Goal: Task Accomplishment & Management: Manage account settings

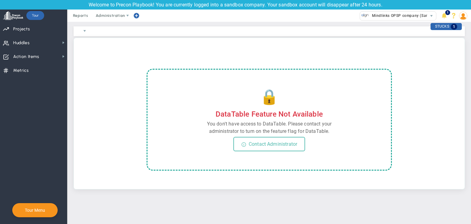
click at [462, 13] on img at bounding box center [463, 16] width 8 height 8
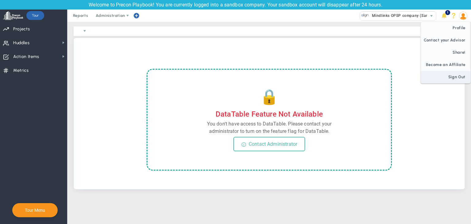
click at [442, 77] on span "Sign Out" at bounding box center [446, 77] width 50 height 12
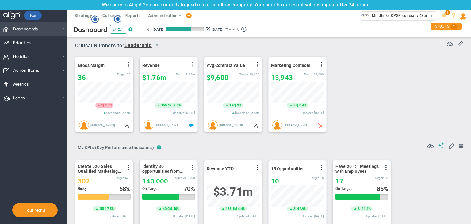
click at [35, 30] on span "Dashboards" at bounding box center [25, 29] width 25 height 13
click at [92, 16] on icon "Hotspot (open by clicking or pressing space/enter)" at bounding box center [94, 19] width 7 height 7
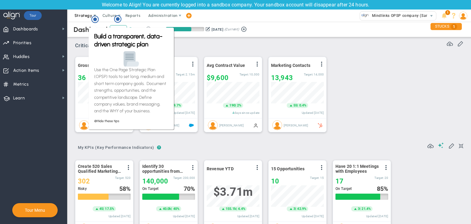
click at [75, 14] on span "Strategy" at bounding box center [83, 15] width 18 height 5
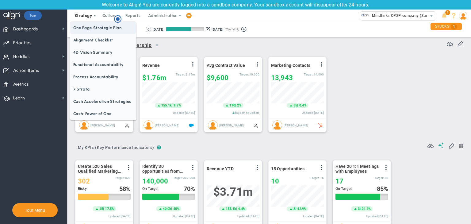
click at [88, 26] on span "One Page Strategic Plan" at bounding box center [103, 28] width 66 height 12
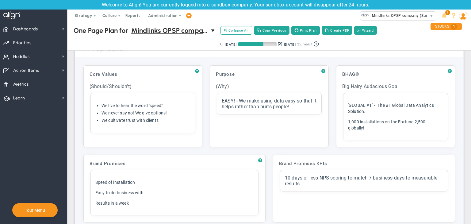
scroll to position [23, 0]
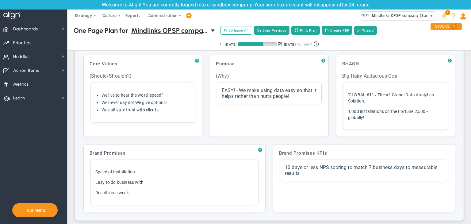
click at [402, 19] on span "Mindlinks OPSP company (Sandbox)" at bounding box center [404, 16] width 70 height 8
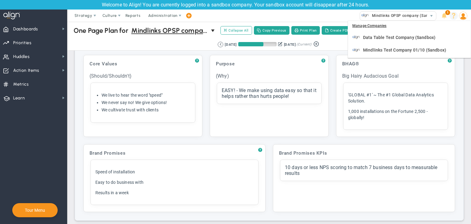
click at [456, 19] on span at bounding box center [454, 16] width 10 height 12
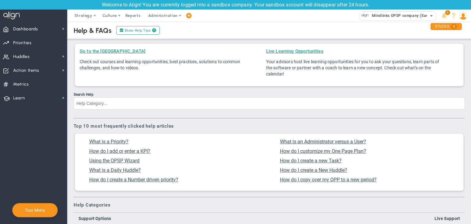
click at [394, 10] on span "Mindlinks OPSP company (Sandbox) 33647" at bounding box center [398, 16] width 83 height 12
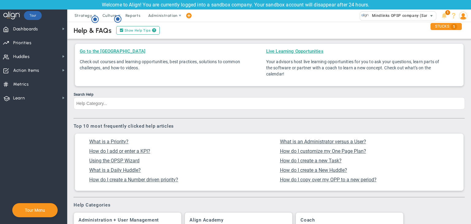
click at [392, 19] on span "Mindlinks OPSP company (Sandbox)" at bounding box center [404, 16] width 70 height 8
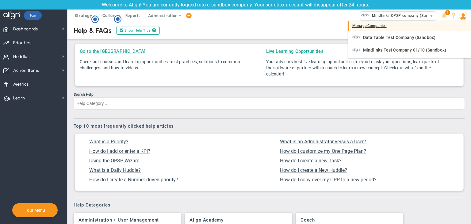
click at [383, 29] on div "Manage Companies" at bounding box center [409, 26] width 123 height 10
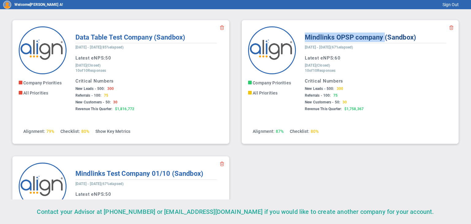
copy span "Mindlinks OPSP company"
drag, startPoint x: 301, startPoint y: 36, endPoint x: 383, endPoint y: 39, distance: 81.9
click at [383, 39] on div "Mindlinks OPSP company (Sandbox) August 02, 2025 - October 31, 2025 ( 67% elaps…" at bounding box center [376, 72] width 154 height 93
click at [272, 158] on div "Accept Invite Accept Viewer Invite Company Priorities Company Objectives All Pr…" at bounding box center [235, 150] width 459 height 273
click at [267, 47] on img at bounding box center [272, 50] width 48 height 48
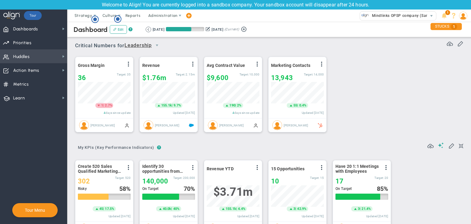
click at [27, 56] on span "Huddles" at bounding box center [21, 56] width 17 height 13
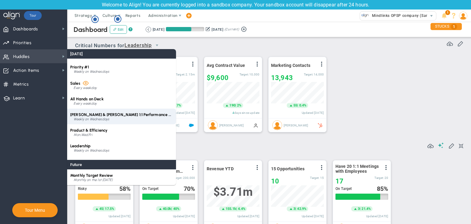
scroll to position [25, 0]
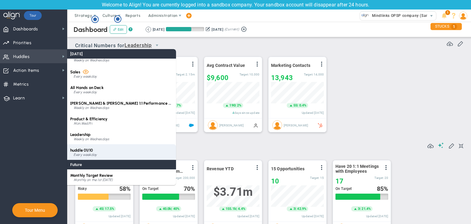
click at [107, 151] on div "huddle 01/10 Every weekday" at bounding box center [121, 152] width 109 height 16
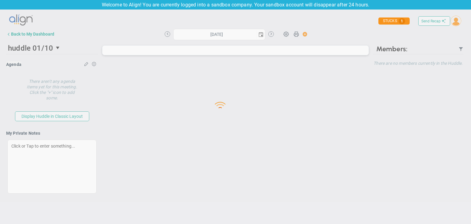
type input "[DATE]"
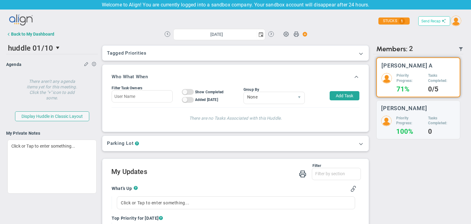
click at [430, 19] on span "Send Recap" at bounding box center [430, 21] width 19 height 4
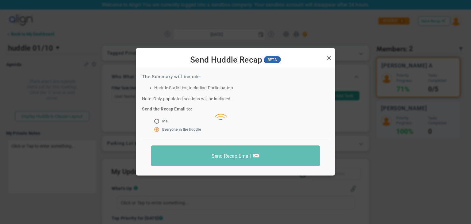
scroll to position [5, 0]
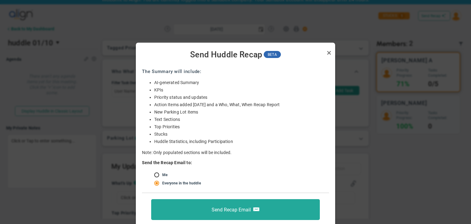
click at [159, 174] on input "radio" at bounding box center [159, 175] width 6 height 5
radio input "true"
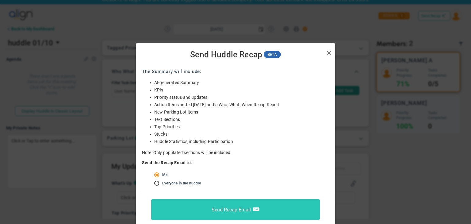
click at [247, 211] on span "Send Recap Email" at bounding box center [231, 209] width 39 height 6
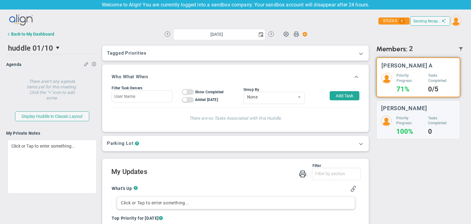
scroll to position [0, 0]
click at [284, 34] on span at bounding box center [286, 34] width 12 height 12
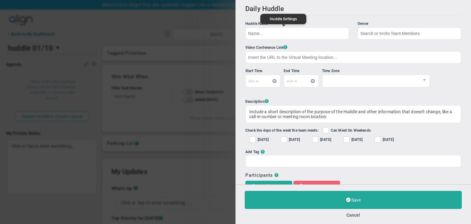
type input "huddle 01/10"
checkbox input "true"
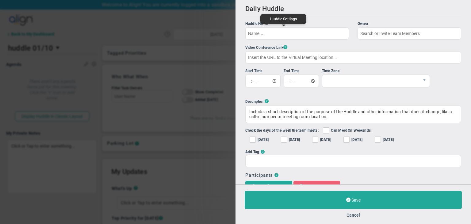
checkbox input "true"
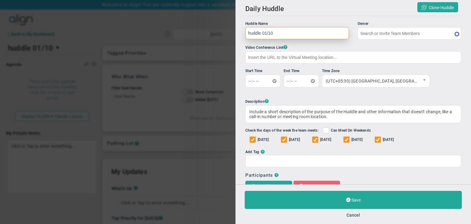
type input "Sudhir Dakshinamurthy"
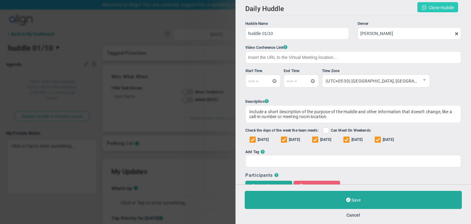
click at [429, 6] on span "Clone Huddle" at bounding box center [441, 7] width 25 height 5
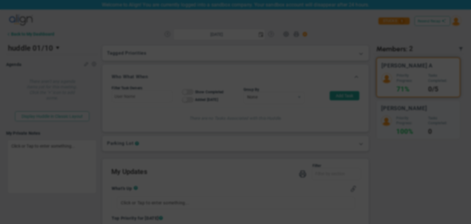
checkbox input "false"
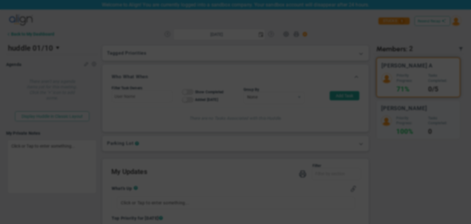
checkbox input "false"
type input "CLONE - huddle 01/10"
checkbox input "true"
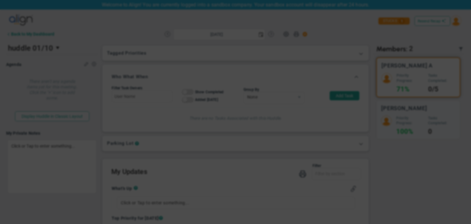
checkbox input "true"
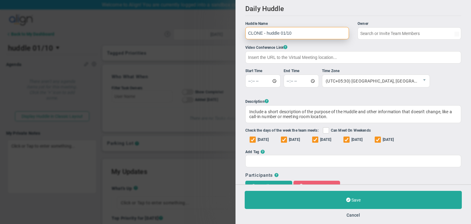
type input "[PERSON_NAME] A"
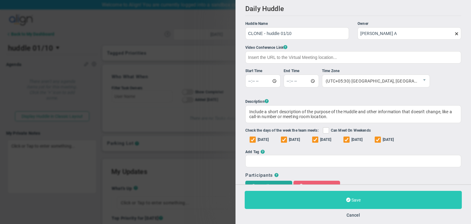
click at [372, 200] on button "Save" at bounding box center [353, 200] width 217 height 18
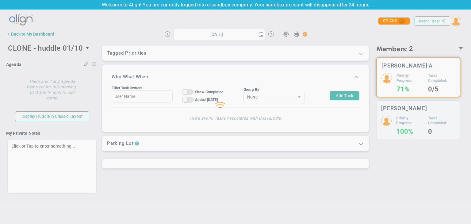
type input "[DATE]"
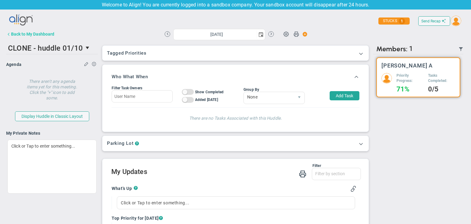
click at [15, 31] on button "Back to My Dashboard" at bounding box center [30, 34] width 48 height 12
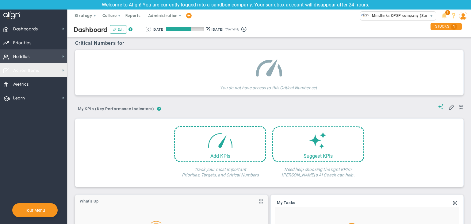
click at [48, 60] on span "Huddles Huddles" at bounding box center [33, 56] width 67 height 14
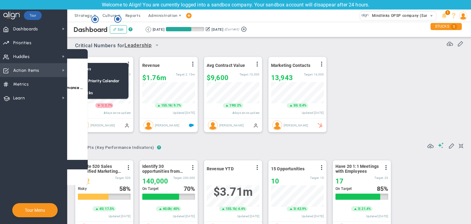
click at [37, 70] on span "Action Items" at bounding box center [26, 70] width 26 height 13
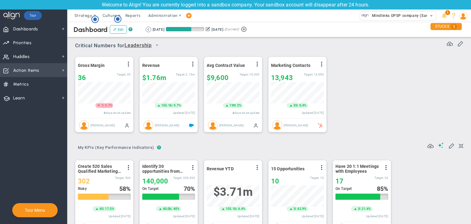
click at [44, 66] on span "Action Items Action Items" at bounding box center [33, 70] width 67 height 14
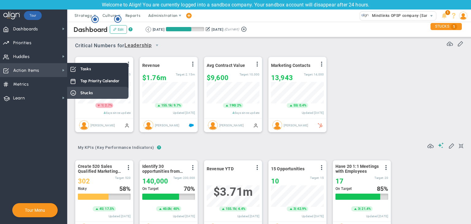
click at [83, 67] on span "Tasks" at bounding box center [85, 69] width 11 height 6
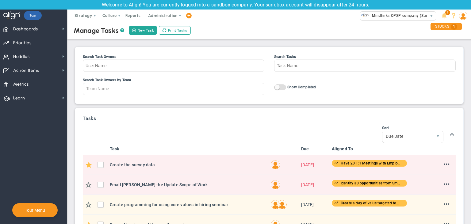
click at [145, 26] on div "New Task Print Tasks" at bounding box center [160, 30] width 64 height 10
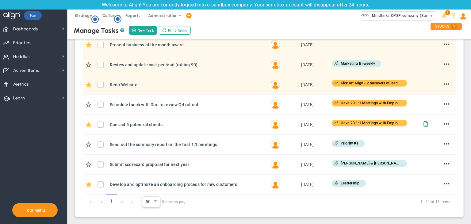
click at [147, 202] on span "50" at bounding box center [146, 202] width 9 height 10
click at [250, 208] on div "Tasks No Tasks to Display Try changing your search criteria or creating a new t…" at bounding box center [269, 72] width 382 height 282
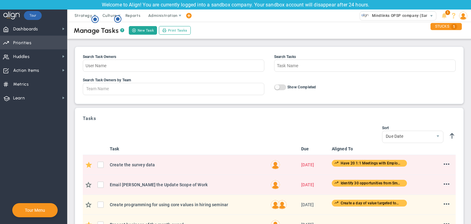
click at [31, 43] on span "Priorities Projects OKR Tree Priorities Projects OKRs" at bounding box center [33, 43] width 67 height 14
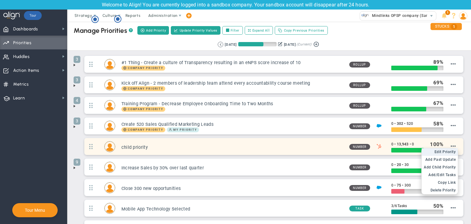
click at [443, 150] on span "Edit Priority" at bounding box center [444, 152] width 21 height 4
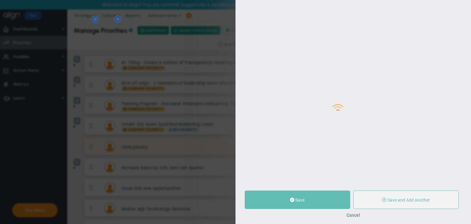
type input "child priority"
type input "0"
type input "13,943"
type input "0"
radio input "true"
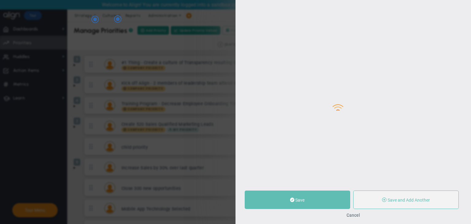
type input "Sudhir Dakshinamurthy"
type input "0"
type input "13,943"
type input "0"
radio input "true"
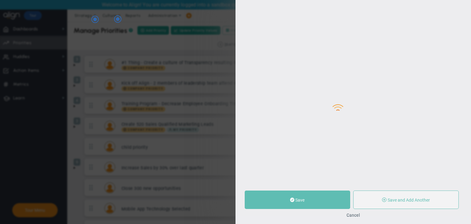
type input "Marketing Contacts : HubSpot"
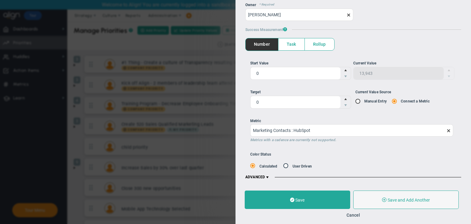
click at [446, 129] on span at bounding box center [448, 130] width 5 height 5
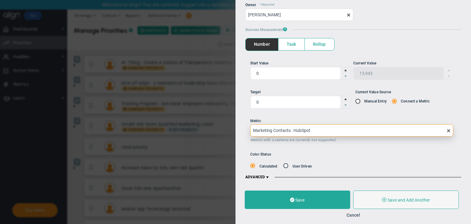
click at [445, 129] on input "Marketing Contacts : HubSpot" at bounding box center [351, 130] width 203 height 12
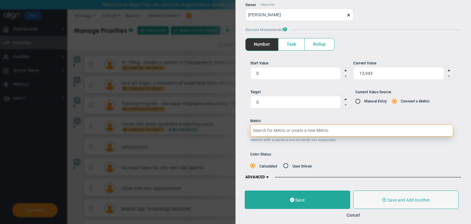
type input "m"
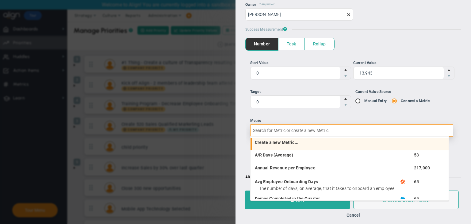
click at [298, 145] on li "Create a new Metric... undefined" at bounding box center [349, 144] width 198 height 13
type input "Create a new Company Metric..."
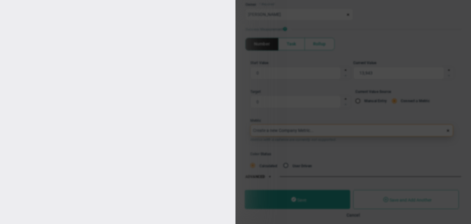
type input "child priority"
type input "Sudhir Dakshinamurthy"
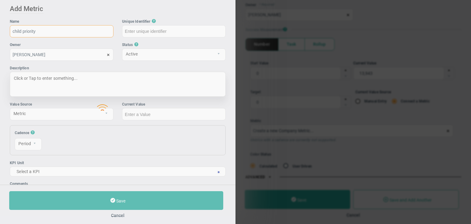
type input "child-priority"
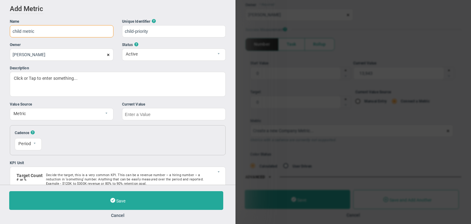
type input "child metric"
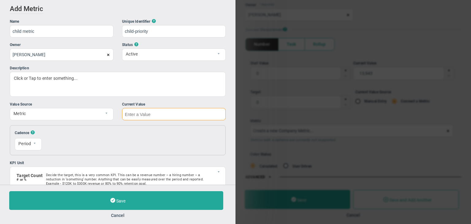
click at [137, 115] on input "text" at bounding box center [174, 114] width 104 height 12
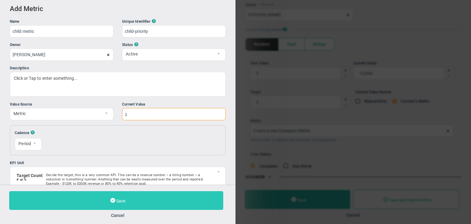
type input "1"
click at [131, 202] on button "Save" at bounding box center [116, 200] width 214 height 19
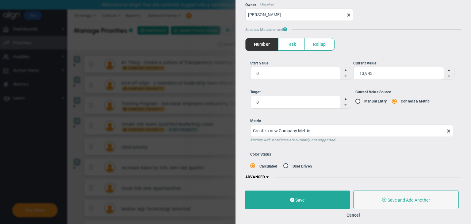
type input "1"
type input "child metric"
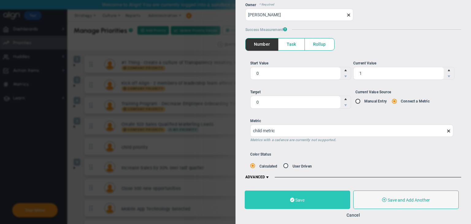
click at [323, 208] on button "Save" at bounding box center [297, 199] width 105 height 18
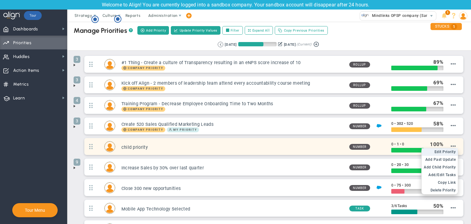
click at [444, 153] on span "Edit Priority" at bounding box center [444, 152] width 21 height 4
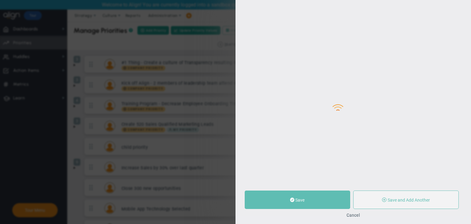
type input "child priority"
type input "0"
type input "1"
type input "0"
radio input "true"
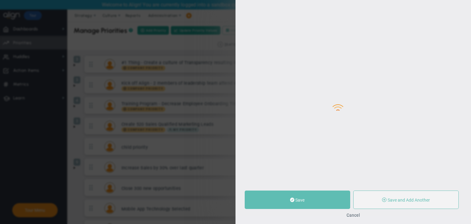
type input "Sudhir Dakshinamurthy"
type input "0"
type input "1"
type input "0"
radio input "true"
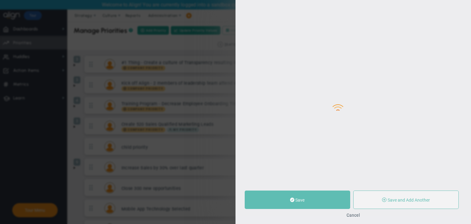
type input "child metric"
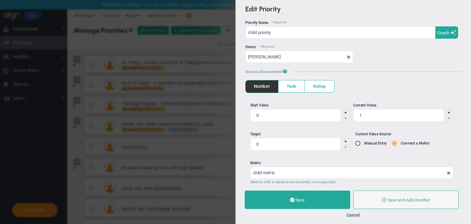
click at [291, 89] on span "Task" at bounding box center [291, 86] width 26 height 12
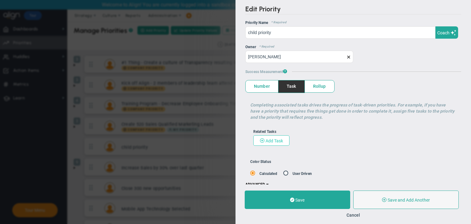
click at [278, 138] on span "Add Task" at bounding box center [273, 140] width 17 height 5
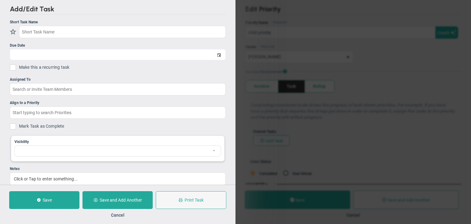
checkbox input "false"
type input "[DATE]"
checkbox input "false"
type input "child priority"
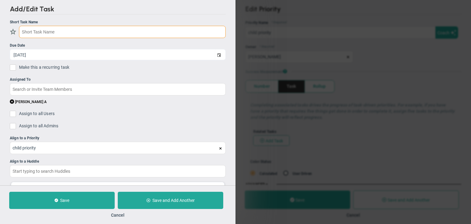
click at [96, 30] on input "text" at bounding box center [122, 32] width 207 height 12
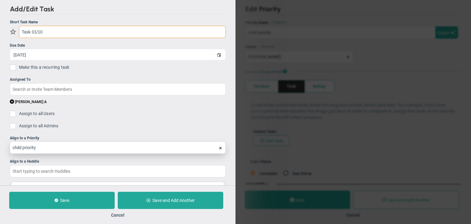
scroll to position [63, 0]
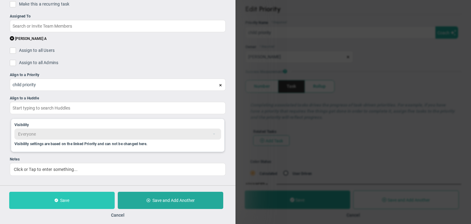
type input "Task 01/10"
click at [76, 194] on button "Save" at bounding box center [61, 200] width 105 height 17
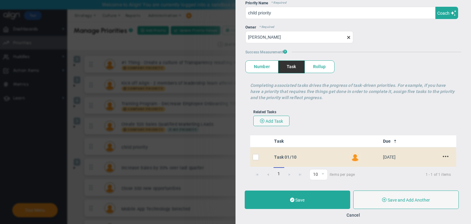
scroll to position [54, 0]
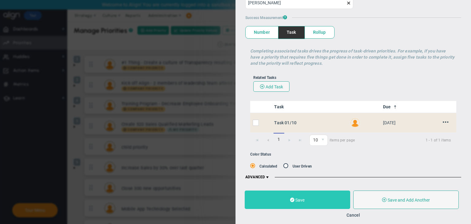
click at [326, 206] on button "Save" at bounding box center [297, 199] width 105 height 18
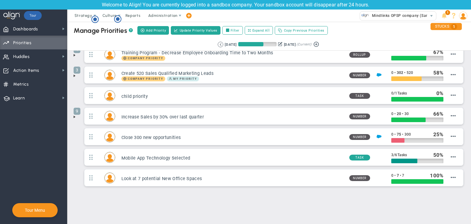
scroll to position [51, 0]
click at [29, 74] on span "Action Items" at bounding box center [26, 70] width 26 height 13
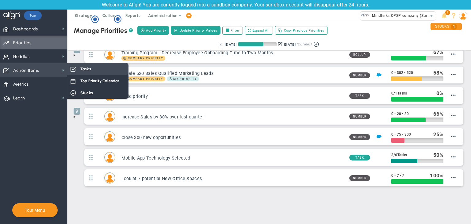
click at [85, 66] on span "Tasks" at bounding box center [85, 69] width 11 height 6
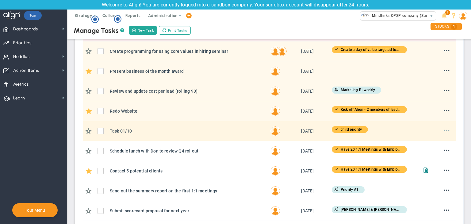
click at [444, 130] on span at bounding box center [447, 130] width 6 height 6
click at [430, 140] on li "Edit" at bounding box center [437, 143] width 25 height 8
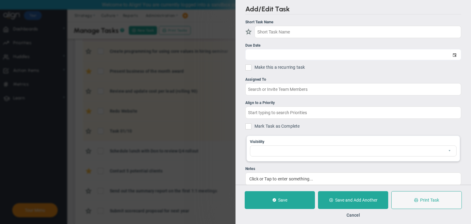
type input "Task 01/10"
type input "[DATE]"
type input "[PERSON_NAME] A"
type input "child priority"
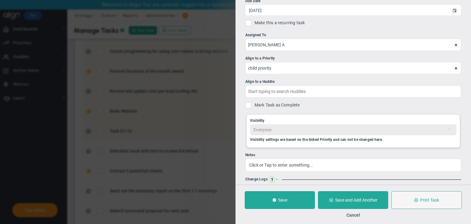
scroll to position [52, 0]
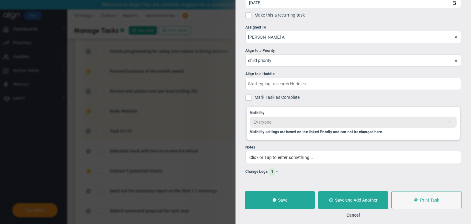
click at [279, 167] on ul "Short Task Name Task 01/10 Due Date 10/1/2025 Make this a recurring task You ar…" at bounding box center [353, 71] width 216 height 208
click at [277, 171] on span at bounding box center [277, 172] width 4 height 4
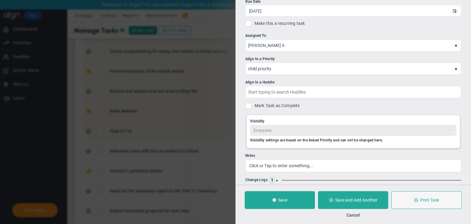
scroll to position [0, 0]
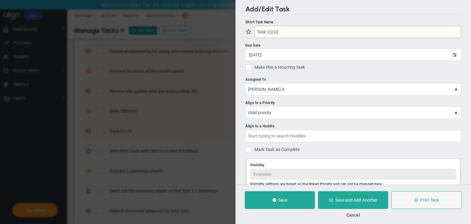
click at [280, 26] on input "Task 01/10" at bounding box center [357, 32] width 207 height 12
type input "Task 01/10/2025"
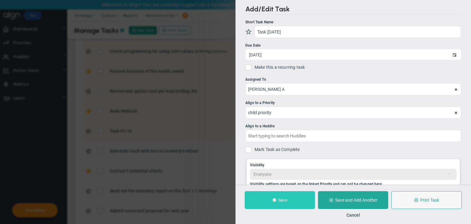
click at [288, 200] on button "Save" at bounding box center [280, 200] width 70 height 18
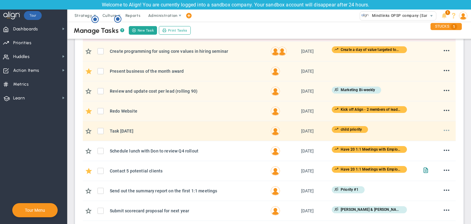
click at [444, 128] on span at bounding box center [447, 130] width 6 height 6
click at [429, 140] on li "Edit" at bounding box center [437, 143] width 25 height 8
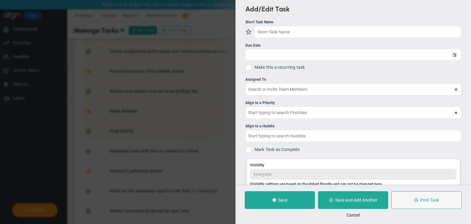
type input "Task 01/10/2025"
type input "[DATE]"
type input "[PERSON_NAME] A"
type input "child priority"
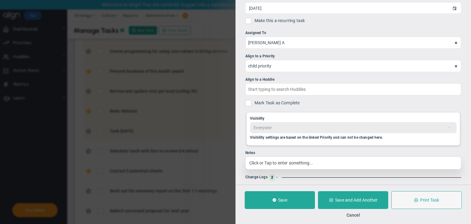
scroll to position [52, 0]
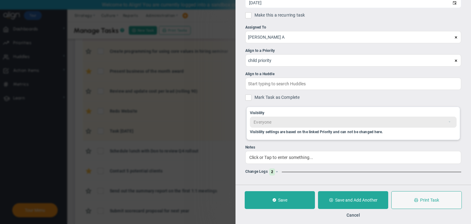
click at [279, 170] on div "Change Logs 2" at bounding box center [353, 171] width 216 height 7
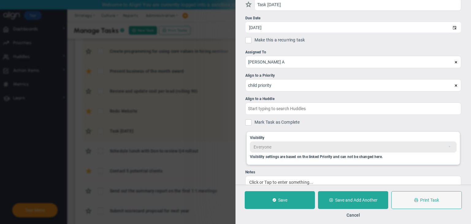
scroll to position [0, 0]
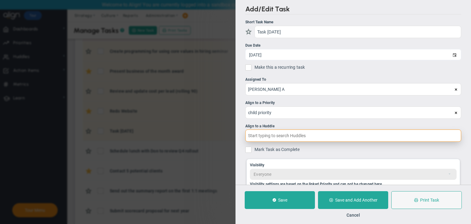
click at [283, 129] on input "text" at bounding box center [353, 135] width 216 height 12
type input "m"
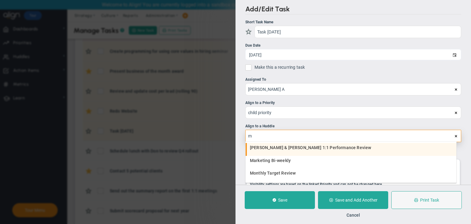
type input "[PERSON_NAME] A"
click at [298, 149] on span "[PERSON_NAME] & [PERSON_NAME] 1:1 Performance Review" at bounding box center [310, 147] width 121 height 4
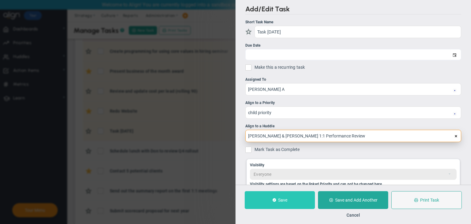
type input "[PERSON_NAME] & [PERSON_NAME] 1:1 Performance Review"
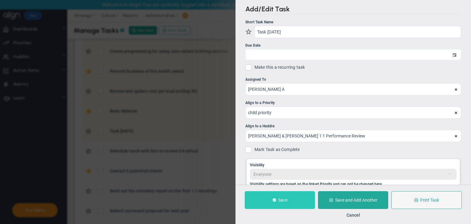
click at [306, 199] on button "Save" at bounding box center [280, 200] width 70 height 18
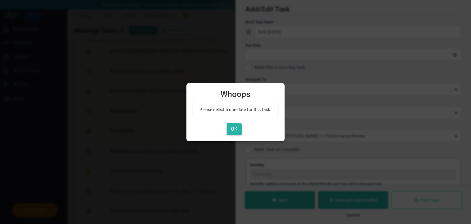
click at [236, 134] on button "OK" at bounding box center [234, 129] width 15 height 12
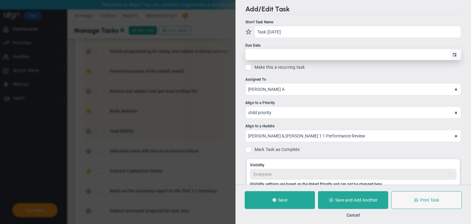
click at [452, 54] on span "select" at bounding box center [454, 55] width 4 height 4
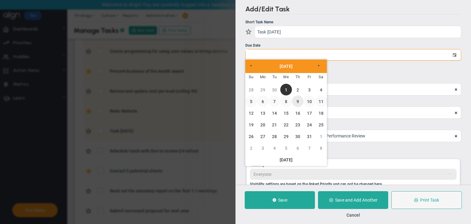
click at [299, 105] on link "9" at bounding box center [298, 101] width 12 height 12
type input "10/9/2025"
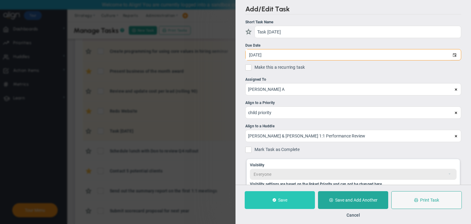
click at [301, 200] on button "Save" at bounding box center [280, 200] width 70 height 18
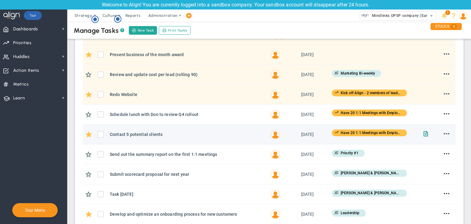
scroll to position [199, 0]
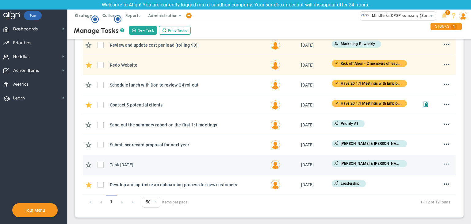
click at [444, 163] on span at bounding box center [447, 164] width 6 height 6
click at [430, 174] on li "Edit" at bounding box center [437, 176] width 25 height 8
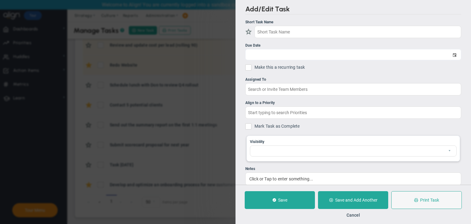
type input "Task 01/10/2025"
type input "10/9/2025"
type input "[PERSON_NAME] A"
type input "[PERSON_NAME] & [PERSON_NAME] 1:1 Performance Review"
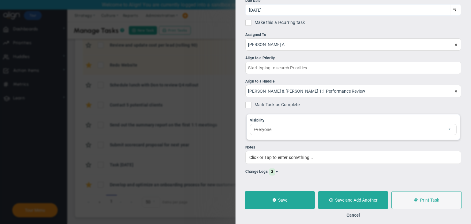
click at [276, 171] on span at bounding box center [277, 172] width 4 height 4
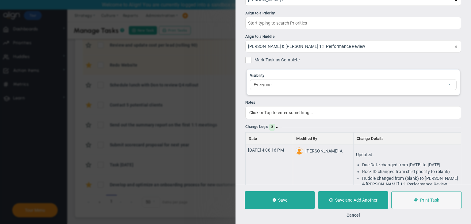
scroll to position [163, 0]
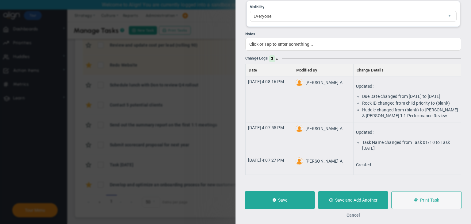
click at [352, 216] on button "Cancel" at bounding box center [352, 214] width 13 height 5
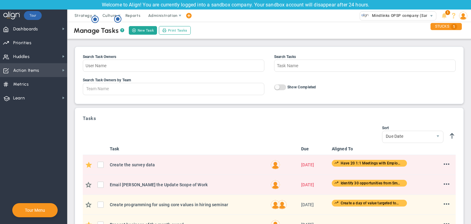
click at [23, 65] on span "Action Items" at bounding box center [26, 70] width 26 height 13
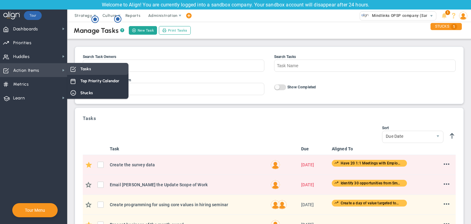
click at [82, 68] on span "Tasks" at bounding box center [85, 69] width 11 height 6
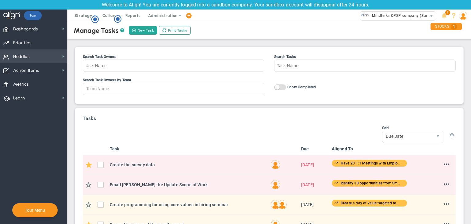
click at [41, 61] on span "Huddles Huddles" at bounding box center [33, 56] width 67 height 14
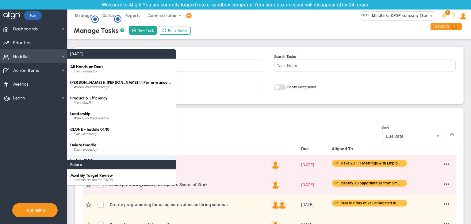
scroll to position [55, 0]
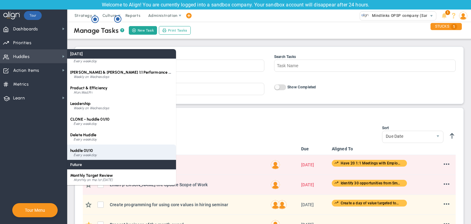
click at [104, 152] on div "huddle 01/10 Every weekday" at bounding box center [121, 152] width 109 height 16
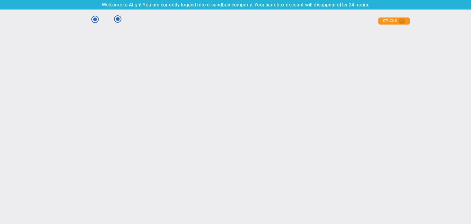
type input "[DATE]"
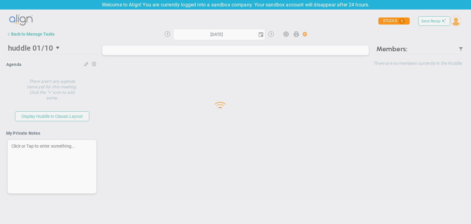
type input "[DATE]"
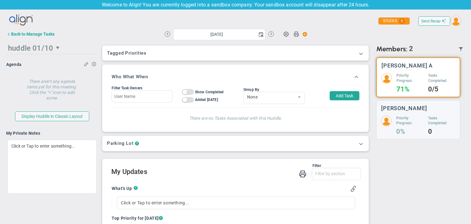
click at [26, 47] on span "huddle 01/10" at bounding box center [30, 48] width 45 height 9
click at [33, 35] on div "Back to Manage Tasks" at bounding box center [33, 34] width 44 height 5
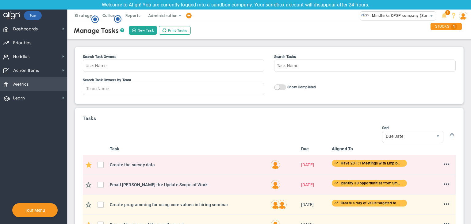
click at [24, 81] on span "Metrics" at bounding box center [21, 84] width 16 height 13
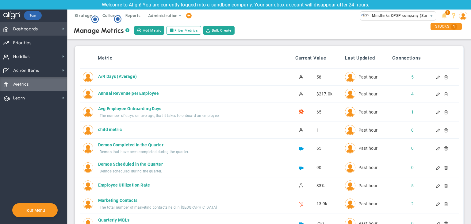
drag, startPoint x: 30, startPoint y: 28, endPoint x: 34, endPoint y: 27, distance: 4.8
click at [30, 28] on span "Dashboards" at bounding box center [25, 29] width 25 height 13
click at [81, 7] on div "Welcome to Align! You are currently logged into a sandbox company. Your sandbox…" at bounding box center [235, 5] width 471 height 10
click at [81, 14] on span "Strategy" at bounding box center [83, 15] width 18 height 5
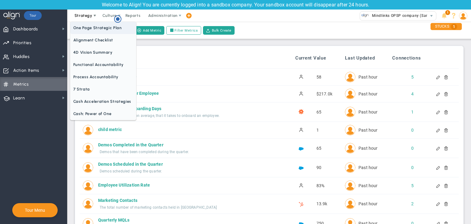
click at [89, 29] on span "One Page Strategic Plan" at bounding box center [103, 28] width 66 height 12
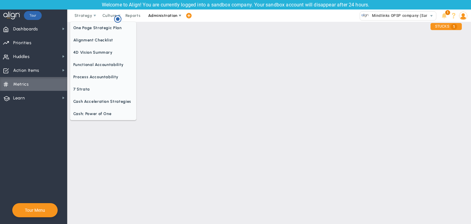
click at [155, 19] on span "Administration" at bounding box center [162, 16] width 39 height 12
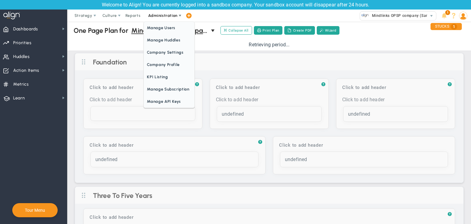
click at [154, 29] on span "Manage Users" at bounding box center [169, 28] width 50 height 12
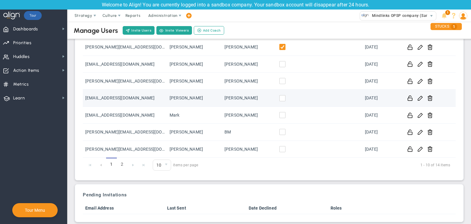
scroll to position [113, 0]
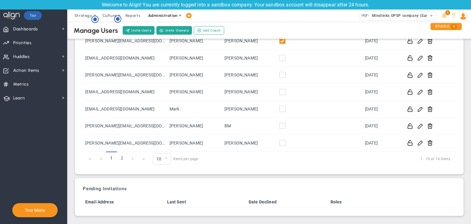
click at [158, 19] on span "Administration" at bounding box center [162, 16] width 39 height 12
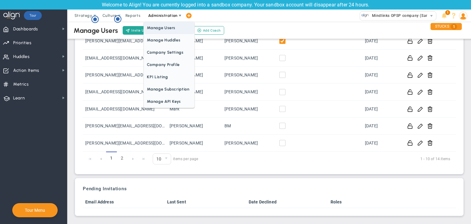
click at [163, 33] on span "Manage Users" at bounding box center [169, 28] width 50 height 12
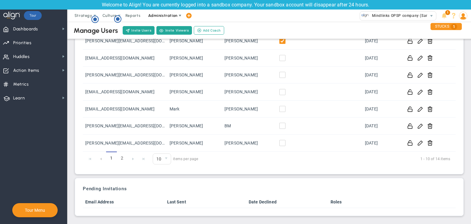
click at [168, 16] on span "Administration" at bounding box center [162, 15] width 29 height 5
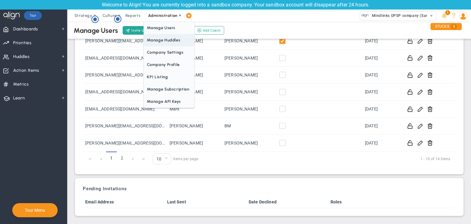
click at [170, 38] on span "Manage Huddles" at bounding box center [169, 40] width 50 height 12
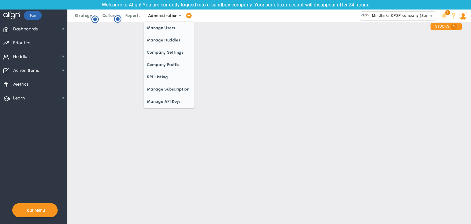
checkbox input "true"
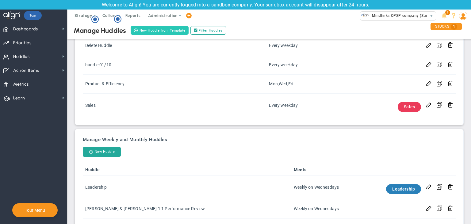
scroll to position [65, 0]
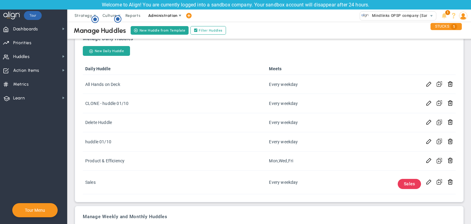
click at [167, 20] on span "Administration" at bounding box center [162, 16] width 39 height 12
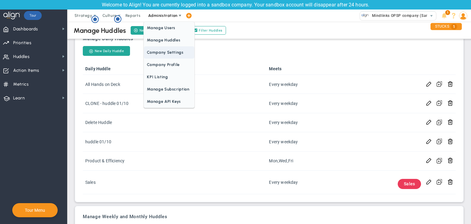
click at [173, 53] on span "Company Settings" at bounding box center [169, 52] width 50 height 12
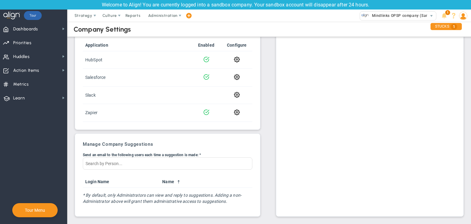
scroll to position [140, 0]
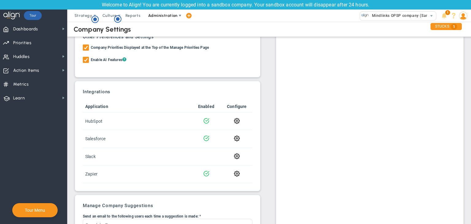
click at [169, 13] on span "Administration" at bounding box center [162, 16] width 39 height 12
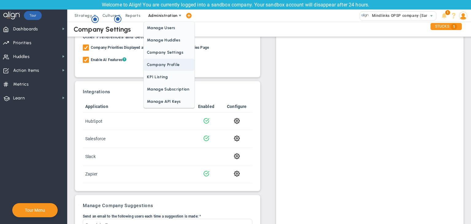
click at [171, 62] on span "Company Profile" at bounding box center [169, 65] width 50 height 12
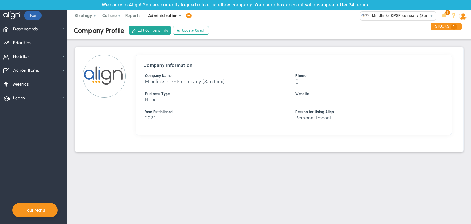
click at [168, 15] on span "Administration" at bounding box center [162, 15] width 29 height 5
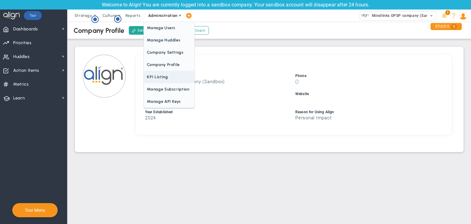
click at [174, 74] on span "KPI Listing" at bounding box center [169, 77] width 50 height 12
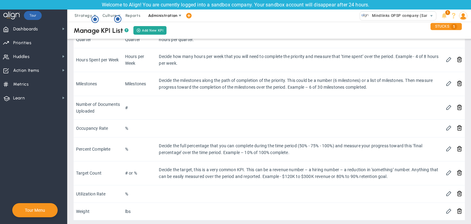
click at [163, 17] on span "Administration" at bounding box center [162, 15] width 29 height 5
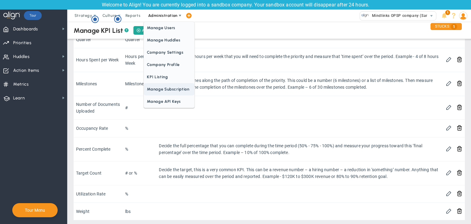
click at [167, 87] on span "Manage Subscription" at bounding box center [169, 89] width 50 height 12
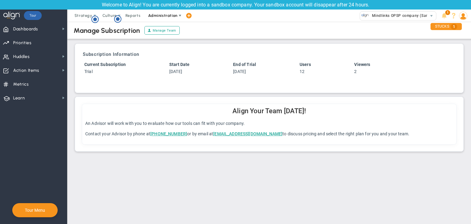
click at [161, 13] on span "Administration" at bounding box center [162, 15] width 29 height 5
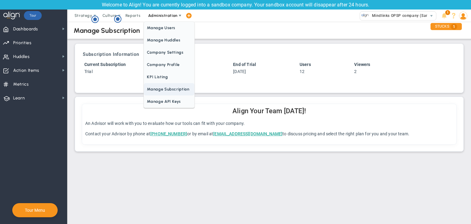
click at [180, 101] on span "Manage API Keys" at bounding box center [169, 101] width 50 height 12
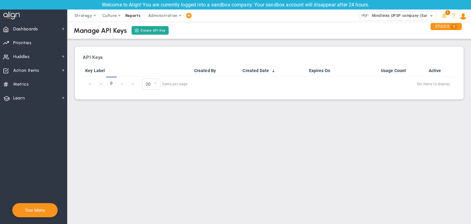
click at [134, 14] on span "Reports" at bounding box center [132, 16] width 21 height 12
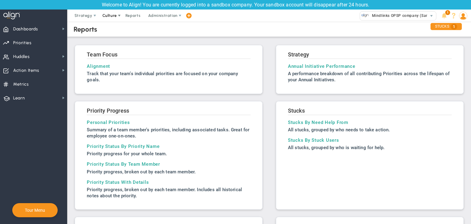
click at [111, 17] on span "Culture" at bounding box center [109, 15] width 14 height 5
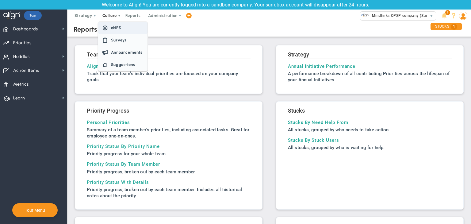
click at [114, 30] on span "eNPS" at bounding box center [122, 28] width 49 height 12
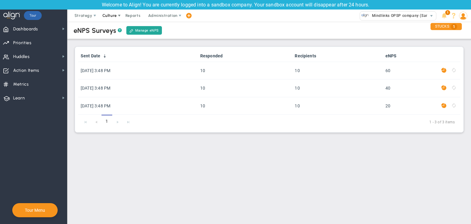
click at [109, 17] on span "Culture" at bounding box center [109, 15] width 14 height 5
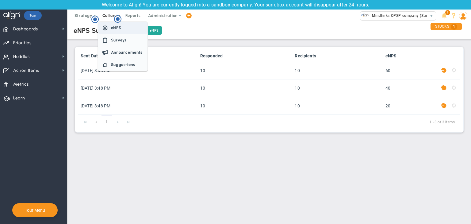
click at [116, 36] on span "Surveys" at bounding box center [122, 40] width 49 height 12
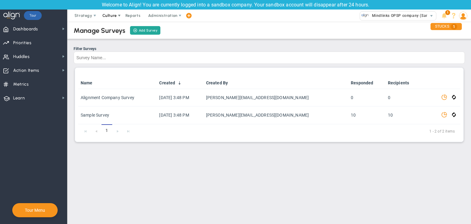
click at [112, 14] on span "Culture" at bounding box center [109, 15] width 14 height 5
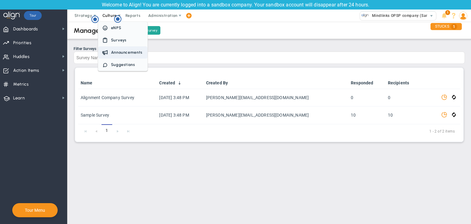
click at [125, 50] on span "Announcements" at bounding box center [127, 52] width 32 height 5
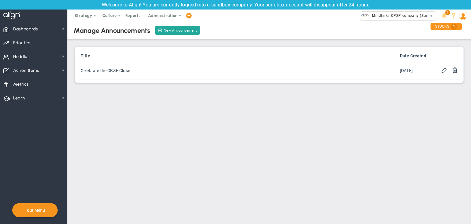
click at [114, 19] on div "Hotspot (open by clicking or pressing space/enter)" at bounding box center [117, 19] width 7 height 8
click at [115, 18] on div "Hotspot (open by clicking or pressing space/enter)" at bounding box center [117, 19] width 7 height 8
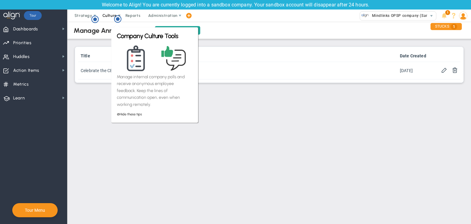
click at [104, 15] on span "Culture" at bounding box center [109, 15] width 14 height 5
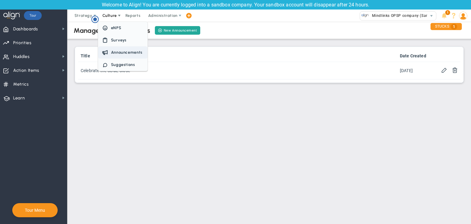
click at [116, 64] on span "Suggestions" at bounding box center [123, 64] width 24 height 5
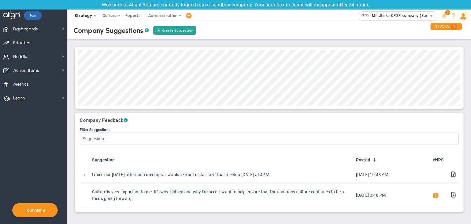
click at [85, 15] on span "Strategy" at bounding box center [83, 15] width 18 height 5
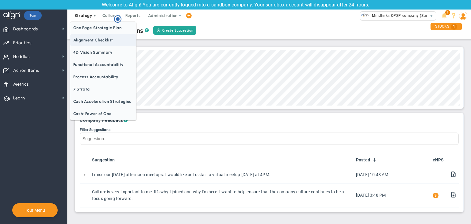
click at [94, 43] on span "Alignment Checklist" at bounding box center [103, 40] width 66 height 12
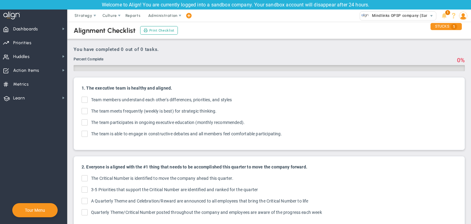
checkbox input "true"
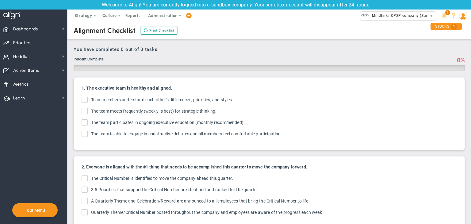
checkbox input "true"
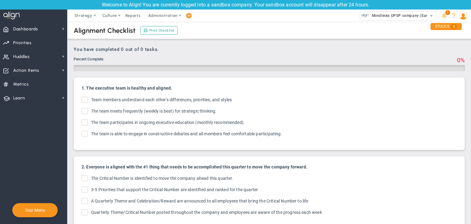
checkbox input "true"
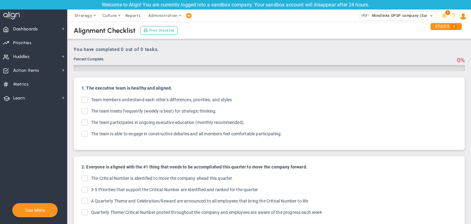
checkbox input "true"
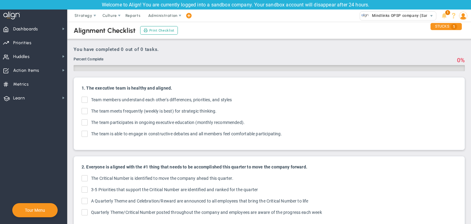
checkbox input "true"
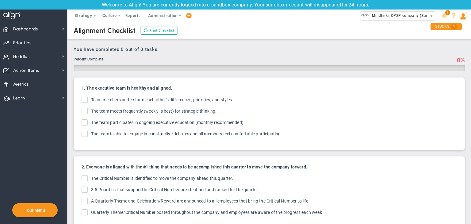
checkbox input "true"
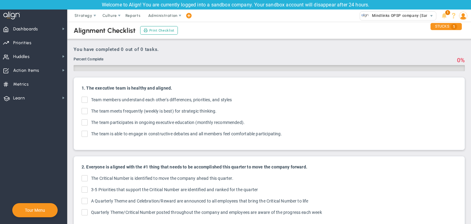
checkbox input "true"
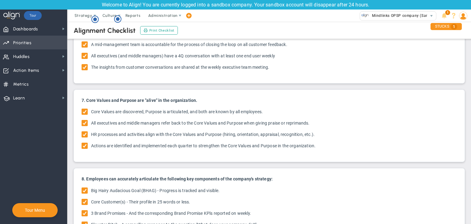
click at [41, 43] on span "Priorities Projects OKR Tree Priorities Projects OKRs" at bounding box center [33, 43] width 67 height 14
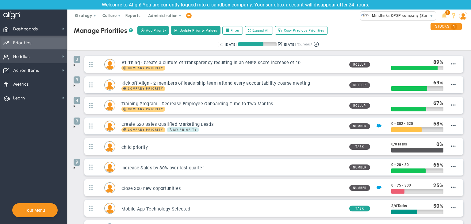
click at [58, 60] on span "Huddles Huddles" at bounding box center [33, 56] width 67 height 14
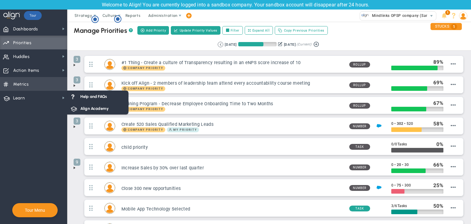
click at [52, 88] on span "Metrics Metrics" at bounding box center [33, 84] width 67 height 14
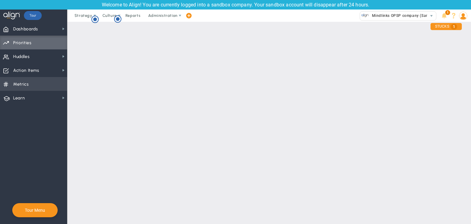
checkbox input "false"
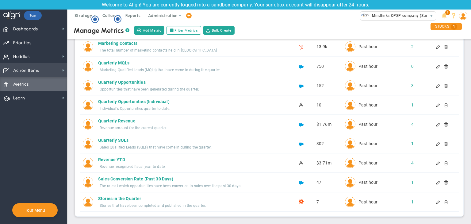
click at [60, 68] on span "Action Items Action Items" at bounding box center [33, 70] width 67 height 14
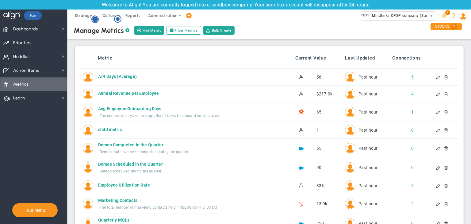
click at [97, 18] on circle "Hotspot (open by clicking or pressing space/enter)" at bounding box center [95, 20] width 6 height 6
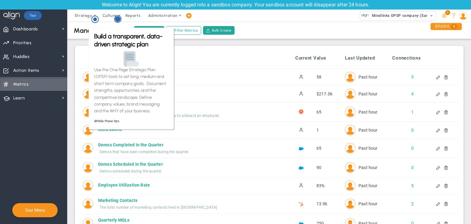
click at [119, 19] on circle "Hotspot (open by clicking or pressing space/enter)" at bounding box center [118, 19] width 6 height 6
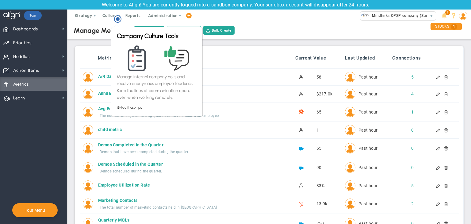
click at [110, 49] on iframe "Hotspot (open by clicking or pressing space/enter)" at bounding box center [156, 70] width 93 height 94
click at [86, 44] on div "Filter People Person's Name Chandrika A James Miller Jane Wilson Katie Williams…" at bounding box center [269, 207] width 391 height 331
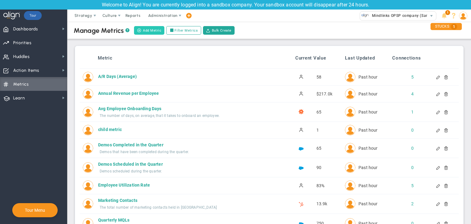
click at [152, 29] on button "Add Metric" at bounding box center [149, 30] width 30 height 9
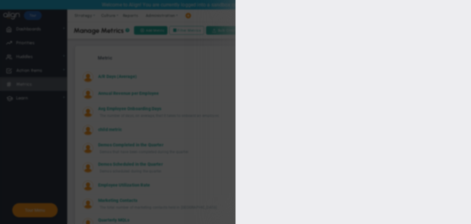
type input "[PERSON_NAME] A"
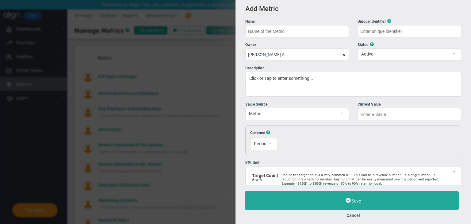
click at [356, 217] on div "Save Cancel" at bounding box center [352, 204] width 235 height 39
click at [356, 214] on button "Cancel" at bounding box center [353, 215] width 217 height 5
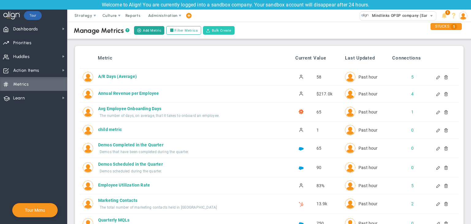
click at [212, 33] on button "Bulk Create" at bounding box center [219, 30] width 32 height 9
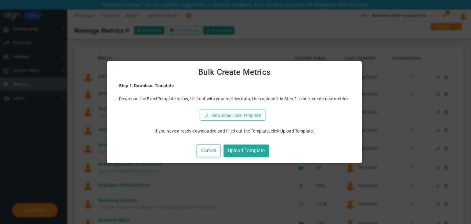
click at [246, 118] on button "Download Excel Template" at bounding box center [233, 114] width 66 height 11
click at [262, 150] on button "Upload Template" at bounding box center [245, 150] width 45 height 13
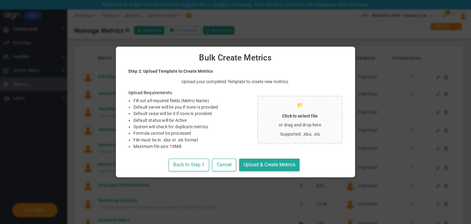
click at [299, 116] on p "Click to select file" at bounding box center [300, 116] width 74 height 6
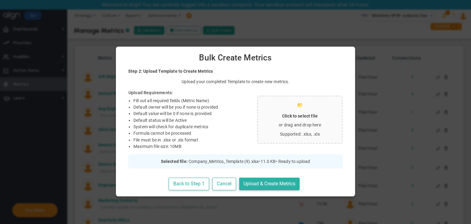
click at [250, 181] on button "Upload & Create Metrics" at bounding box center [269, 183] width 60 height 13
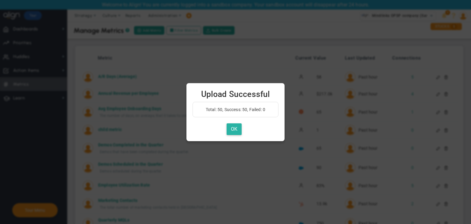
click at [235, 129] on button "OK" at bounding box center [234, 129] width 15 height 12
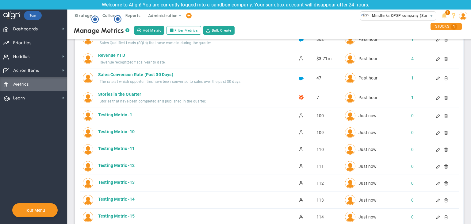
scroll to position [169, 0]
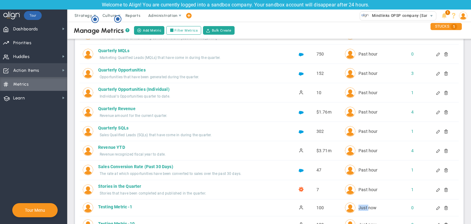
click at [58, 71] on span "Action Items Action Items" at bounding box center [33, 70] width 67 height 14
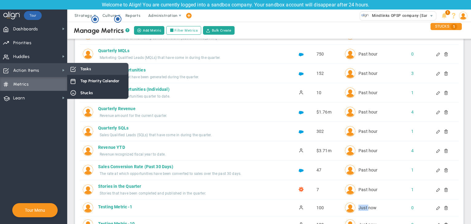
click at [85, 67] on span "Tasks" at bounding box center [85, 69] width 11 height 6
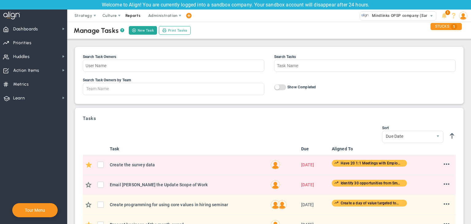
click at [142, 15] on span "Reports" at bounding box center [132, 16] width 21 height 12
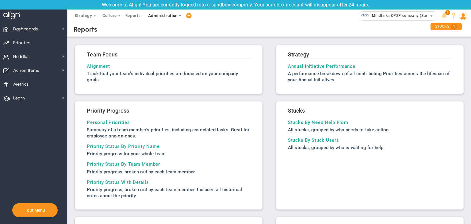
click at [168, 16] on span "Administration" at bounding box center [162, 15] width 29 height 5
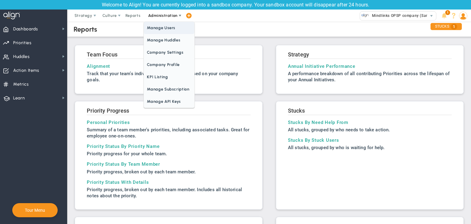
click at [173, 27] on span "Manage Users" at bounding box center [169, 28] width 50 height 12
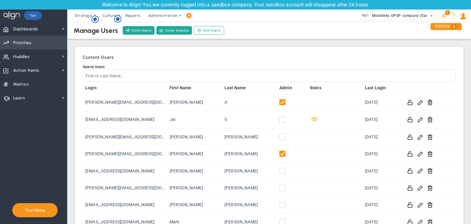
click at [45, 38] on span "Priorities Projects OKR Tree Priorities Projects OKRs" at bounding box center [33, 43] width 67 height 14
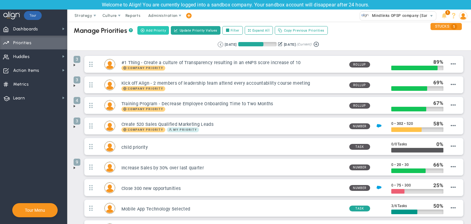
click at [149, 32] on span "Add Priority" at bounding box center [156, 30] width 20 height 5
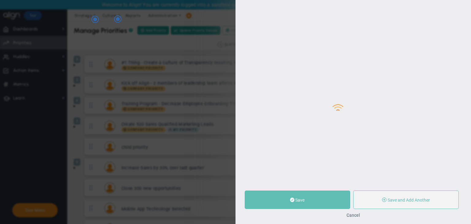
type input "0"
radio input "true"
type input "[PERSON_NAME] A"
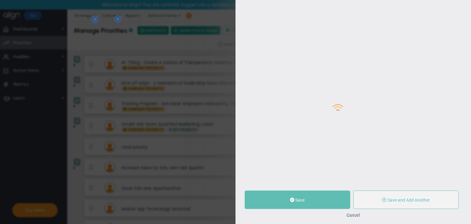
type input "0"
radio input "true"
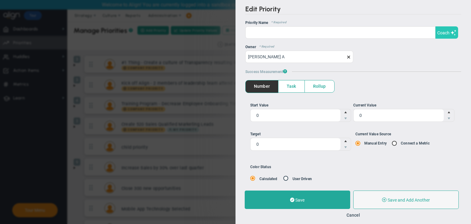
click at [437, 34] on span "Coach" at bounding box center [443, 32] width 12 height 5
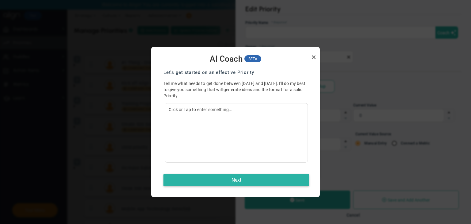
click at [247, 179] on button "Next" at bounding box center [236, 180] width 146 height 12
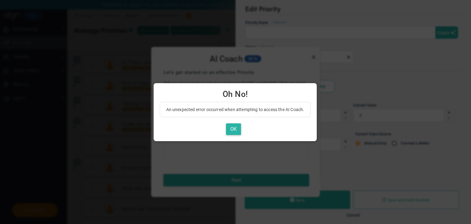
click at [232, 126] on button "OK" at bounding box center [233, 129] width 15 height 12
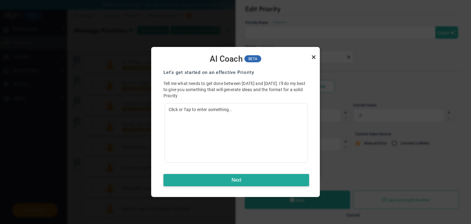
click at [311, 58] on link "Close" at bounding box center [313, 56] width 7 height 7
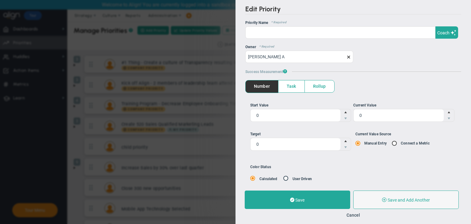
click at [355, 212] on div "Cancel" at bounding box center [353, 215] width 217 height 6
click at [354, 217] on div "Cancel" at bounding box center [353, 215] width 217 height 6
click at [347, 215] on button "Cancel" at bounding box center [352, 214] width 13 height 5
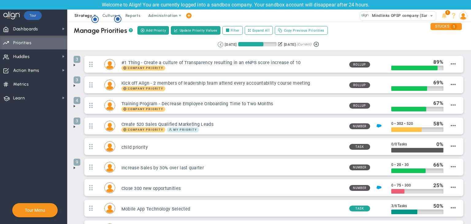
click at [81, 15] on span "Strategy" at bounding box center [83, 15] width 18 height 5
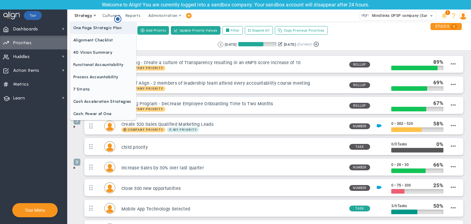
click at [95, 26] on span "One Page Strategic Plan" at bounding box center [103, 28] width 66 height 12
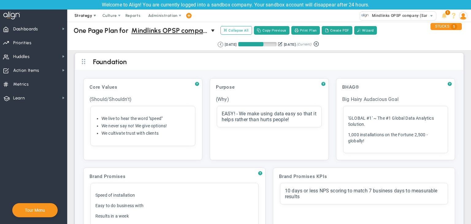
click at [83, 11] on span "Strategy" at bounding box center [84, 16] width 28 height 12
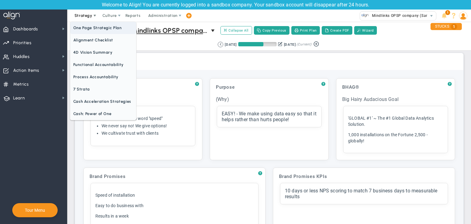
click at [85, 25] on span "One Page Strategic Plan" at bounding box center [103, 28] width 66 height 12
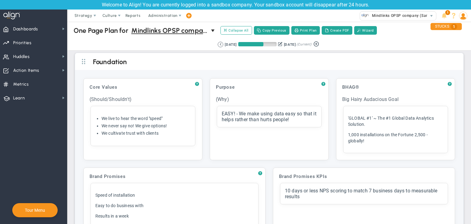
scroll to position [31, 0]
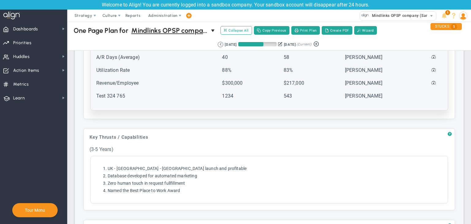
click at [161, 96] on td "Test 324 765" at bounding box center [158, 99] width 125 height 12
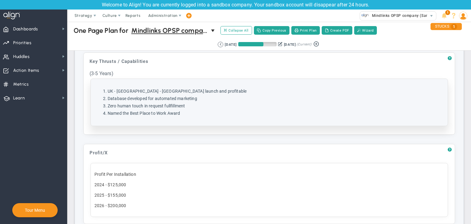
scroll to position [337, 0]
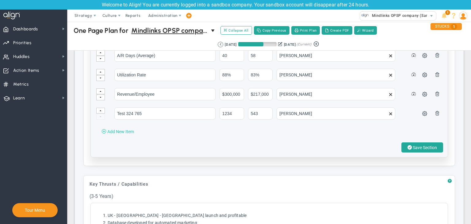
click at [132, 129] on span "Add New Item" at bounding box center [120, 131] width 27 height 5
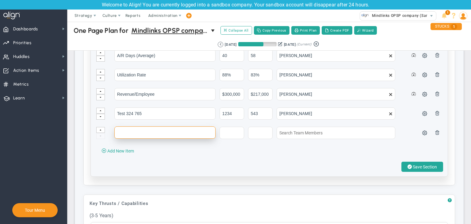
click at [140, 132] on input "text" at bounding box center [164, 132] width 101 height 12
type input "Testing 1"
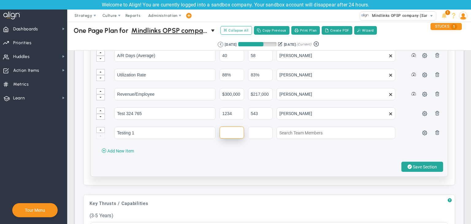
click at [222, 135] on input "text" at bounding box center [231, 132] width 25 height 12
type input "100"
click at [253, 128] on input "text" at bounding box center [260, 132] width 25 height 12
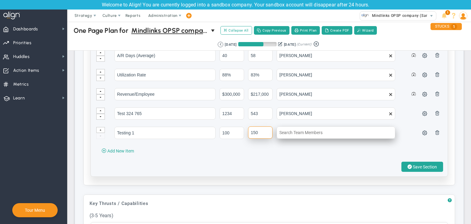
type input "150"
click at [283, 129] on input "text" at bounding box center [336, 132] width 119 height 12
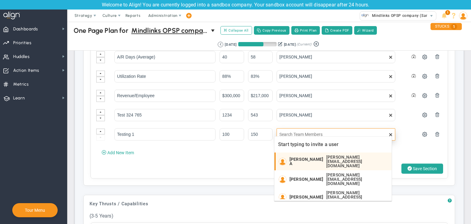
click at [300, 160] on span "[PERSON_NAME] A" at bounding box center [306, 161] width 34 height 9
type input "[PERSON_NAME] A"
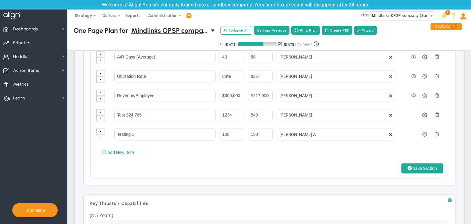
click at [423, 163] on button "Save Section" at bounding box center [422, 168] width 42 height 10
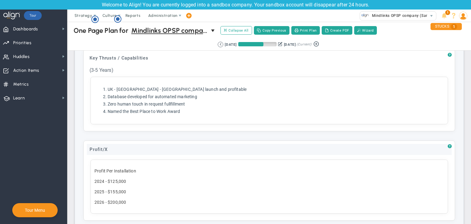
scroll to position [460, 0]
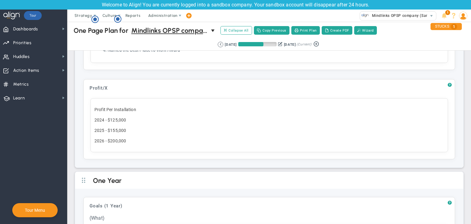
click at [166, 128] on p "2025 - $155,000" at bounding box center [268, 130] width 349 height 6
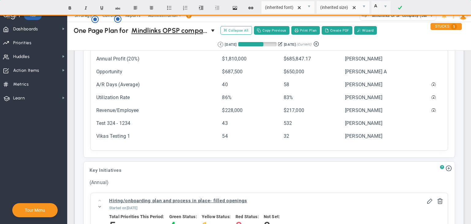
scroll to position [705, 0]
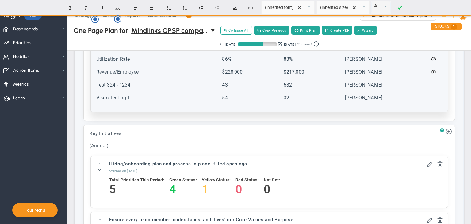
click at [142, 99] on td "Vikas Testing 1" at bounding box center [158, 100] width 125 height 12
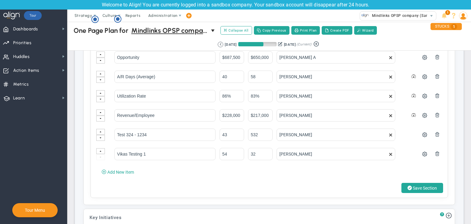
scroll to position [766, 0]
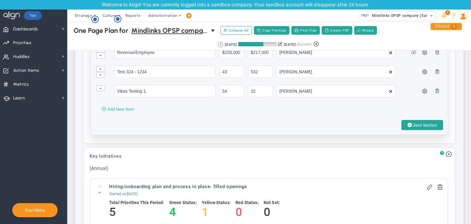
click at [118, 107] on span "Add New Item" at bounding box center [120, 109] width 27 height 5
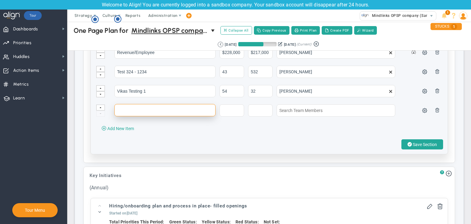
click at [133, 109] on input "text" at bounding box center [164, 110] width 101 height 12
type input "task 01/10"
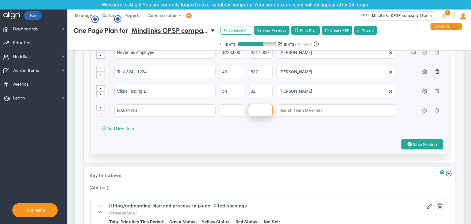
click at [248, 104] on input "text" at bounding box center [260, 110] width 25 height 12
click at [229, 107] on input "text" at bounding box center [231, 110] width 25 height 12
type input "10"
click at [257, 104] on input "text" at bounding box center [260, 110] width 25 height 12
type input "150"
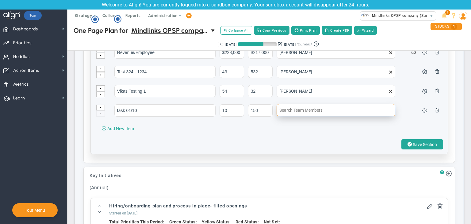
click at [308, 104] on input "text" at bounding box center [336, 110] width 119 height 12
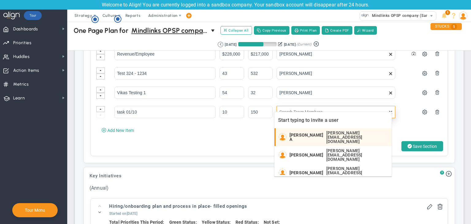
click at [305, 133] on span "[PERSON_NAME] A" at bounding box center [306, 137] width 34 height 9
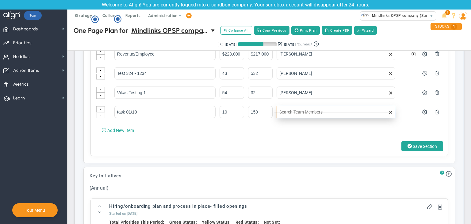
type input "[PERSON_NAME] A"
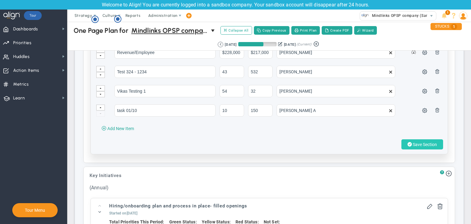
click at [417, 142] on span "Save Section" at bounding box center [425, 144] width 24 height 5
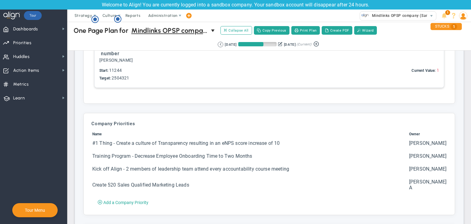
scroll to position [1502, 0]
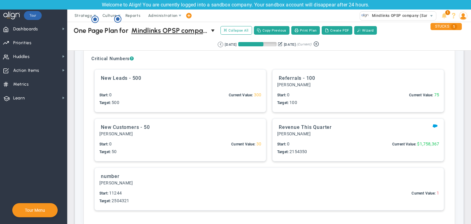
click at [446, 111] on div "Critical Numbers ? No Critical Numbers Entered Add Critical Number" at bounding box center [269, 137] width 365 height 172
click at [442, 112] on div "Critical Numbers ? No Critical Numbers Entered Add Critical Number" at bounding box center [269, 137] width 365 height 172
click at [410, 104] on div "Current Value: 75" at bounding box center [424, 99] width 30 height 15
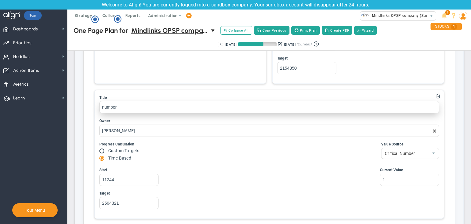
scroll to position [1778, 0]
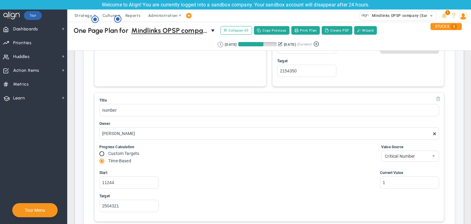
click at [436, 99] on span at bounding box center [438, 98] width 5 height 5
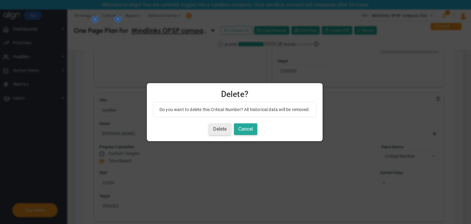
click at [216, 129] on button "Delete" at bounding box center [220, 129] width 22 height 12
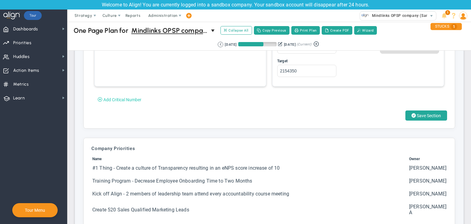
click at [119, 99] on span "Add Critical Number" at bounding box center [122, 99] width 38 height 5
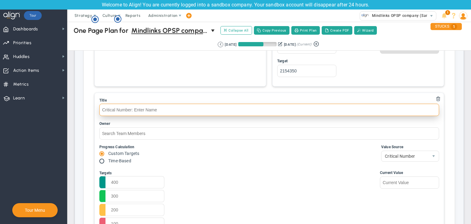
click at [126, 108] on input "text" at bounding box center [269, 110] width 340 height 12
type input "critical num"
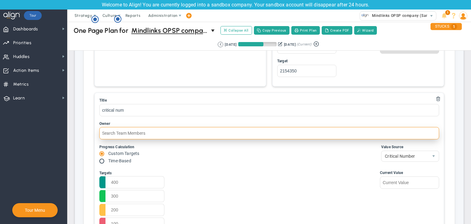
click at [117, 135] on input "text" at bounding box center [269, 133] width 340 height 12
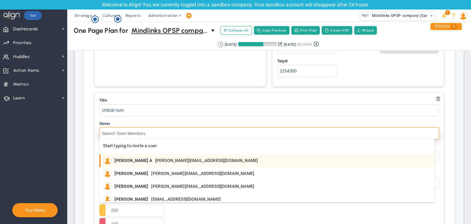
click at [131, 164] on div "Chandrika A chandrika@mindlinksinc.com" at bounding box center [187, 161] width 147 height 8
type input "[PERSON_NAME] A"
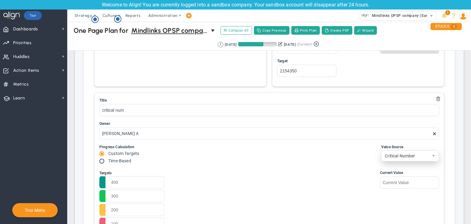
click at [396, 155] on span "Critical Number" at bounding box center [404, 156] width 47 height 10
click at [345, 166] on div "Title critical num Owner Chandrika A Progress Calculation Custom Targets Time-B…" at bounding box center [269, 164] width 349 height 143
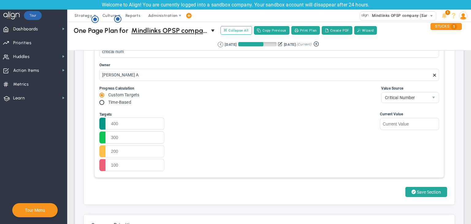
scroll to position [1839, 0]
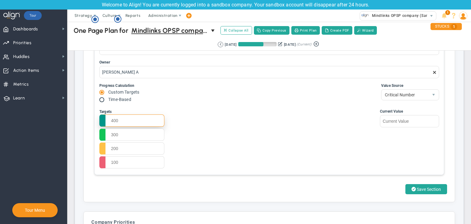
click at [129, 118] on input "text" at bounding box center [131, 120] width 65 height 12
click at [133, 132] on input "text" at bounding box center [131, 134] width 65 height 12
click at [135, 119] on input "100" at bounding box center [131, 120] width 65 height 12
type input "1000"
click at [138, 131] on input "text" at bounding box center [131, 134] width 65 height 12
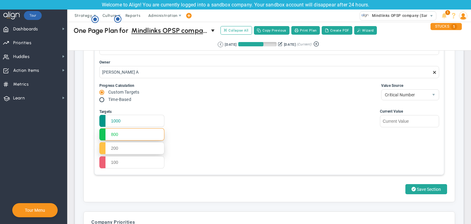
type input "800"
click at [126, 146] on input "text" at bounding box center [131, 148] width 65 height 12
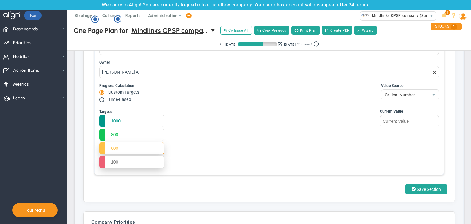
type input "600"
click at [130, 162] on input "text" at bounding box center [131, 162] width 65 height 12
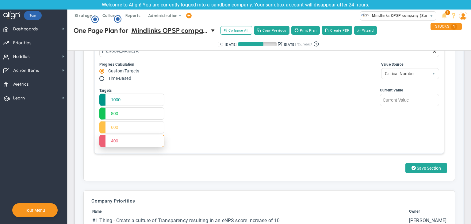
scroll to position [1870, 0]
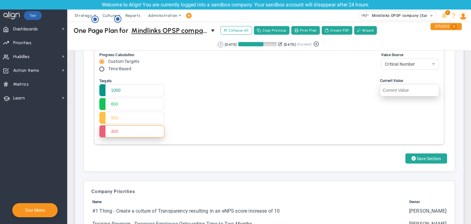
type input "400"
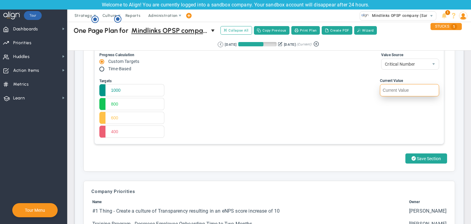
click at [390, 89] on input "text" at bounding box center [409, 90] width 59 height 12
type input "4"
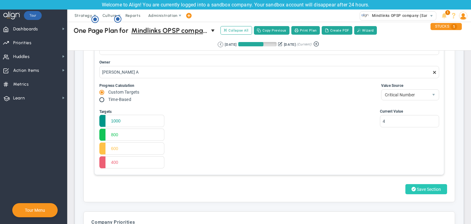
click at [426, 189] on span "Save Section" at bounding box center [429, 189] width 24 height 5
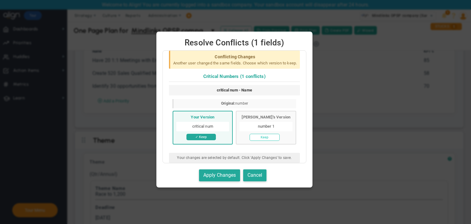
click at [268, 141] on button "Keep" at bounding box center [265, 137] width 30 height 7
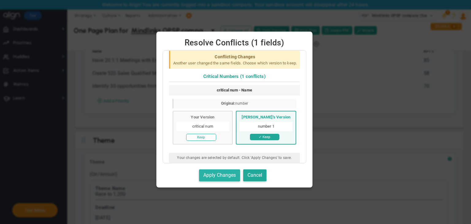
click at [234, 181] on button "Apply Changes" at bounding box center [219, 175] width 41 height 12
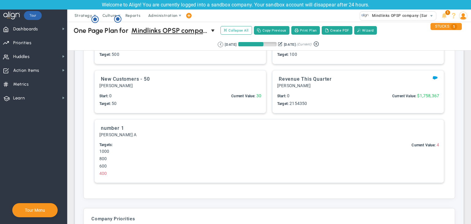
scroll to position [1594, 0]
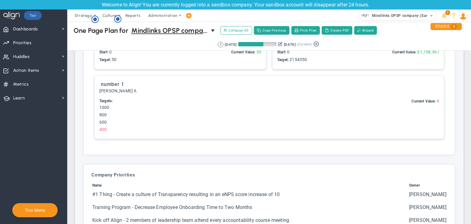
click at [244, 110] on div "Targets: 1000 800 600 400 Start: 0 Target: 0 Current Value: 4" at bounding box center [269, 116] width 340 height 36
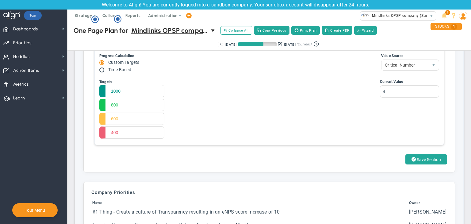
scroll to position [1870, 0]
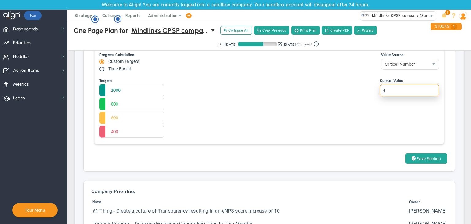
click at [384, 89] on input "4" at bounding box center [409, 90] width 59 height 12
type input "155"
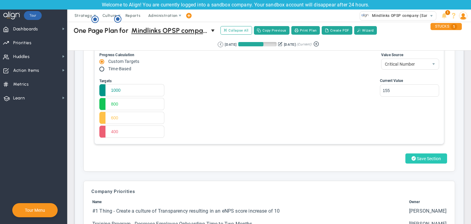
click at [417, 159] on span "Save Section" at bounding box center [429, 158] width 24 height 5
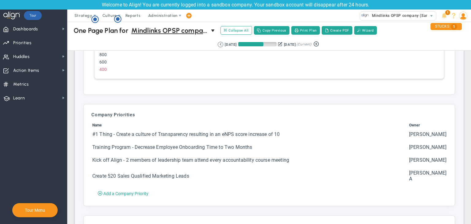
scroll to position [1594, 0]
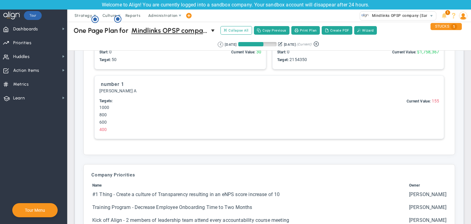
click at [375, 117] on div "Targets: 1000 800 600 400 Start: 0 Target: 0 Current Value: 155" at bounding box center [269, 116] width 340 height 36
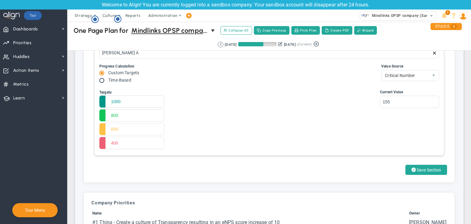
scroll to position [1870, 0]
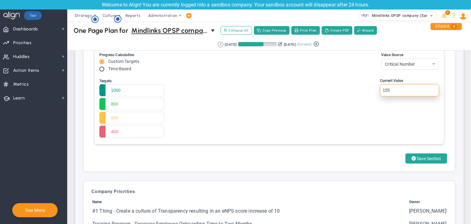
click at [398, 89] on input "155" at bounding box center [409, 90] width 59 height 12
click at [391, 108] on div "Current Value 155" at bounding box center [408, 108] width 62 height 61
click at [422, 160] on button "Save Section" at bounding box center [426, 158] width 42 height 10
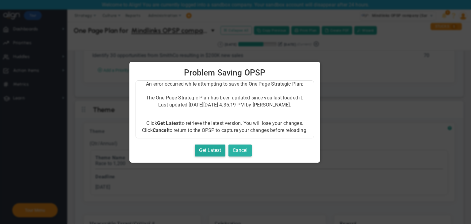
click at [244, 151] on button "Cancel" at bounding box center [239, 150] width 23 height 12
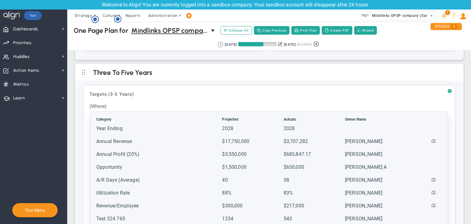
scroll to position [307, 0]
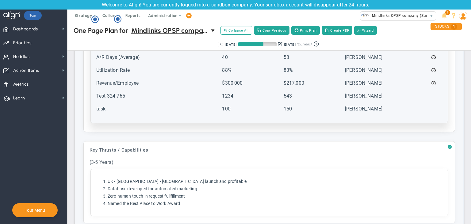
click at [164, 105] on td "task" at bounding box center [158, 111] width 125 height 12
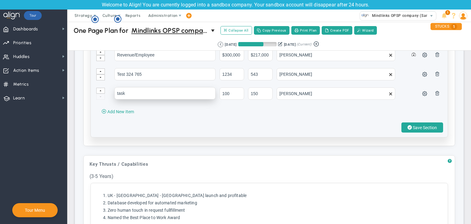
scroll to position [368, 0]
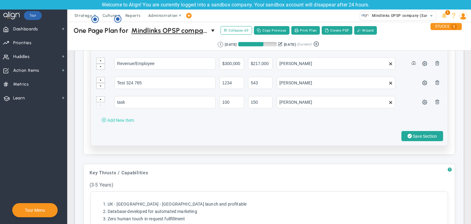
click at [124, 118] on span "Add New Item" at bounding box center [120, 120] width 27 height 5
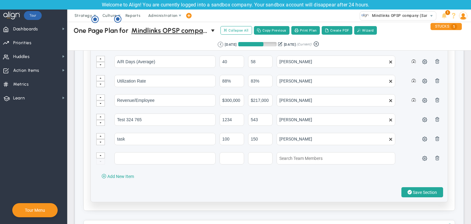
scroll to position [337, 0]
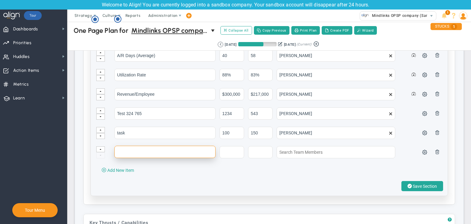
click at [148, 148] on input "text" at bounding box center [164, 152] width 101 height 12
type input "task test"
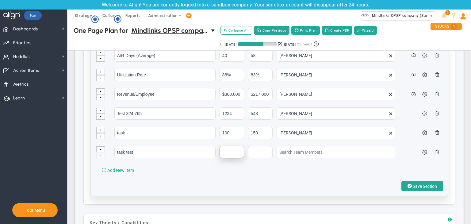
click at [224, 151] on input "text" at bounding box center [231, 152] width 25 height 12
type input "15"
click at [263, 152] on input "text" at bounding box center [260, 152] width 25 height 12
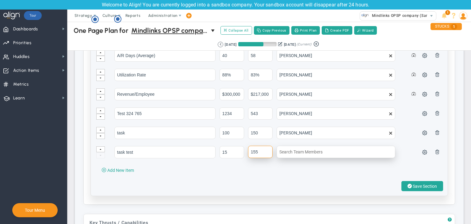
type input "155"
click at [309, 154] on input "text" at bounding box center [336, 152] width 119 height 12
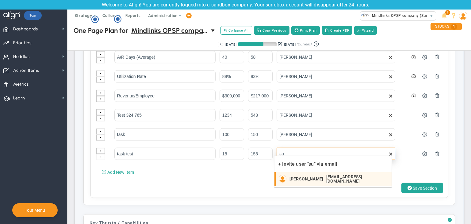
click at [303, 178] on span "Sudhir Dakshinamurthy" at bounding box center [306, 179] width 34 height 4
type input "Sudhir Dakshinamurthy"
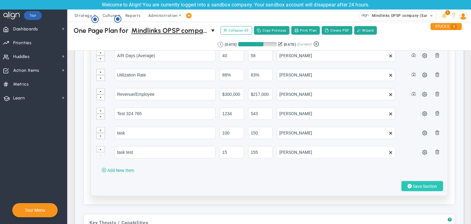
click at [407, 183] on span at bounding box center [409, 186] width 4 height 6
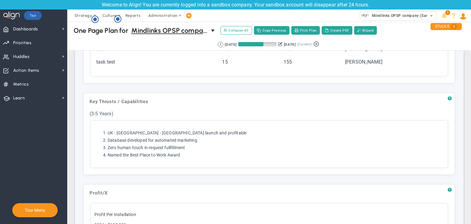
scroll to position [399, 0]
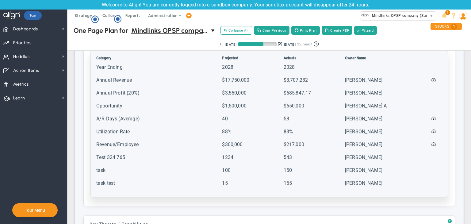
click at [141, 162] on td "Test 324 765" at bounding box center [158, 160] width 125 height 12
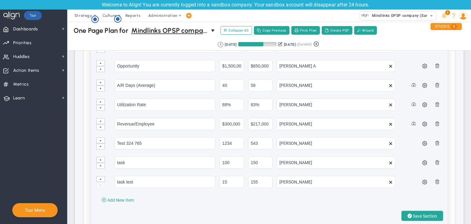
scroll to position [337, 0]
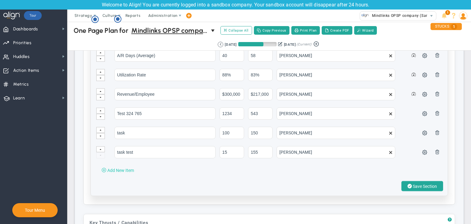
click at [131, 165] on button "Add New Item" at bounding box center [117, 170] width 45 height 10
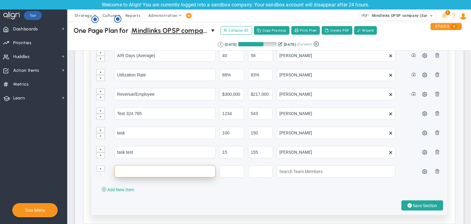
click at [130, 166] on input "text" at bounding box center [164, 171] width 101 height 12
type input "metric"
click at [219, 165] on td at bounding box center [233, 174] width 28 height 19
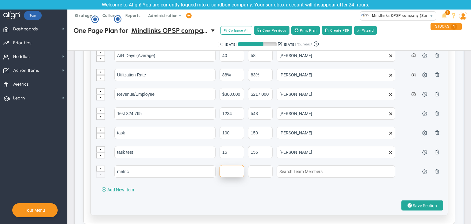
click at [223, 169] on input "text" at bounding box center [231, 171] width 25 height 12
type input "1"
click at [256, 170] on input "text" at bounding box center [260, 171] width 25 height 12
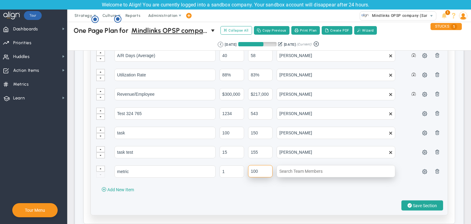
type input "100"
click at [299, 168] on input "text" at bounding box center [336, 171] width 119 height 12
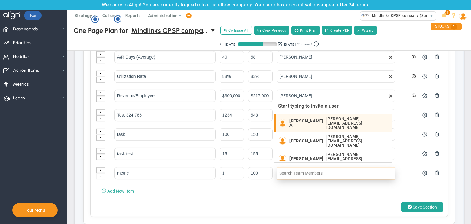
click at [311, 124] on li "Chandrika A chandrika@mindlinksinc.com" at bounding box center [332, 123] width 117 height 18
type input "[PERSON_NAME] A"
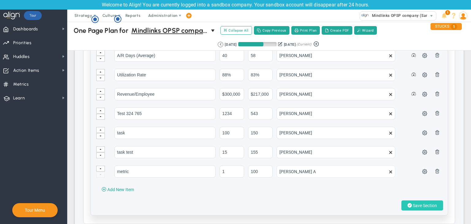
click at [420, 200] on button "Save Section" at bounding box center [422, 205] width 42 height 10
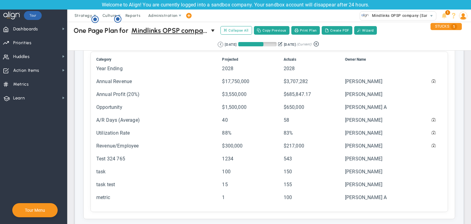
scroll to position [184, 0]
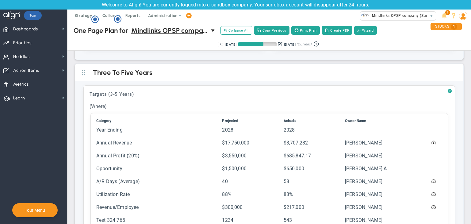
drag, startPoint x: 348, startPoint y: 86, endPoint x: 321, endPoint y: 84, distance: 27.4
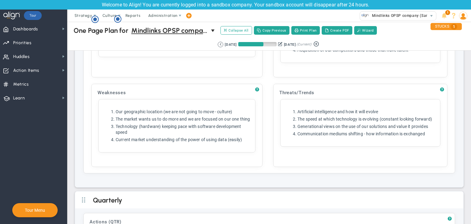
scroll to position [1158, 0]
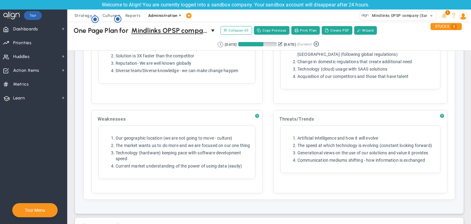
click at [160, 15] on span "Administration" at bounding box center [162, 15] width 29 height 5
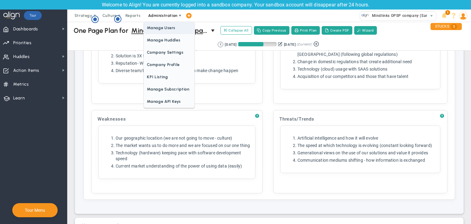
click at [163, 27] on span "Manage Users" at bounding box center [169, 28] width 50 height 12
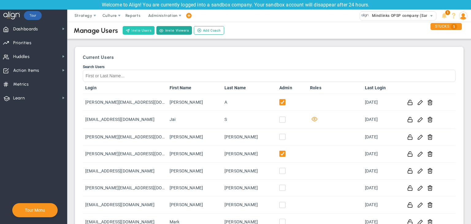
click at [144, 30] on button "Invite Users" at bounding box center [139, 30] width 32 height 9
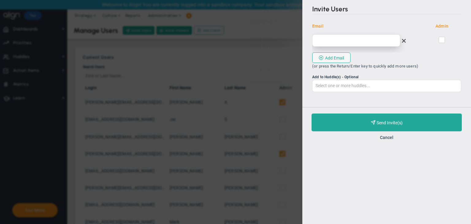
click at [322, 38] on input "email" at bounding box center [356, 40] width 88 height 12
drag, startPoint x: 324, startPoint y: 40, endPoint x: 370, endPoint y: 26, distance: 48.2
click at [370, 26] on span "Email" at bounding box center [345, 26] width 66 height 6
click at [337, 41] on input "userregular test" at bounding box center [356, 40] width 88 height 12
drag, startPoint x: 345, startPoint y: 37, endPoint x: 335, endPoint y: 40, distance: 10.4
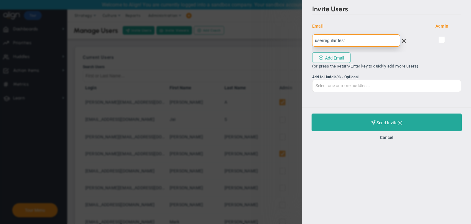
click at [335, 40] on input "userregular test" at bounding box center [356, 40] width 88 height 12
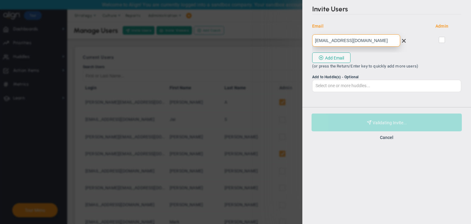
type input "userregular@gmail.com"
click at [380, 124] on button "Purchase and Send Invite(s) Validating Invite..." at bounding box center [386, 122] width 150 height 18
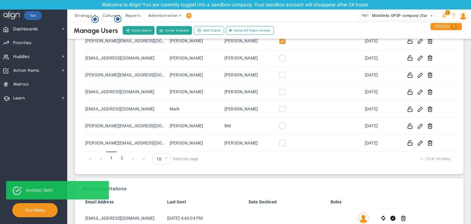
scroll to position [133, 0]
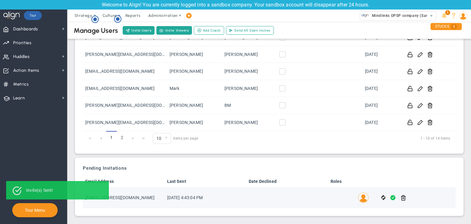
click at [390, 196] on span at bounding box center [392, 197] width 5 height 7
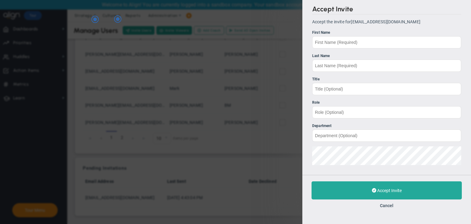
type input "chandrika@mindlinksinc.co"
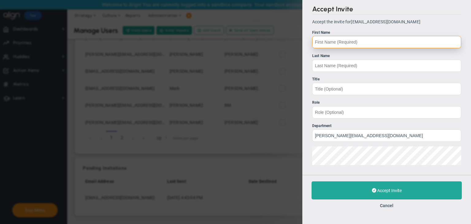
click at [369, 37] on input "First Name" at bounding box center [386, 42] width 149 height 12
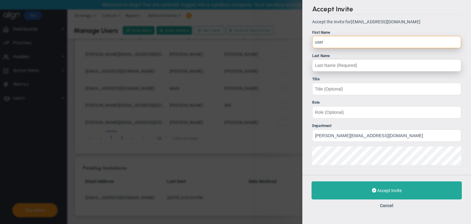
type input "user"
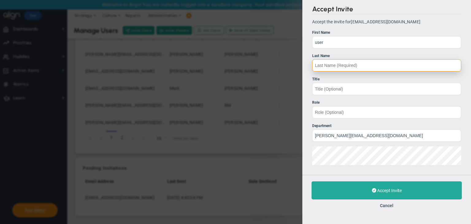
click at [374, 62] on input "Last Name" at bounding box center [386, 65] width 149 height 12
type input "regular"
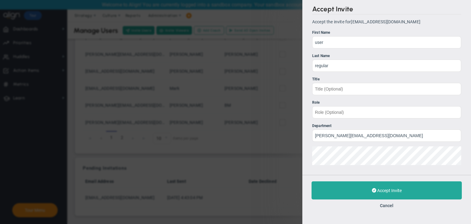
click at [303, 158] on div "Accept Invite Accept the invite for userregular@gmail.com First Name user Last …" at bounding box center [386, 87] width 169 height 175
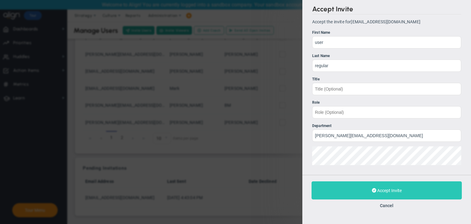
click at [384, 188] on span "Accept Invite" at bounding box center [389, 190] width 25 height 5
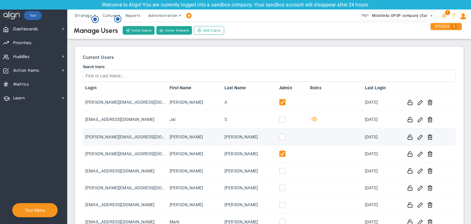
scroll to position [113, 0]
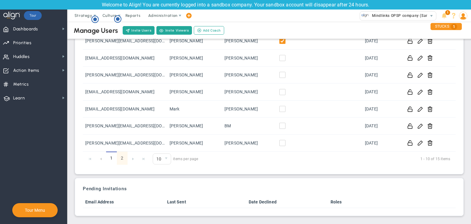
click at [123, 161] on link "2" at bounding box center [122, 157] width 11 height 13
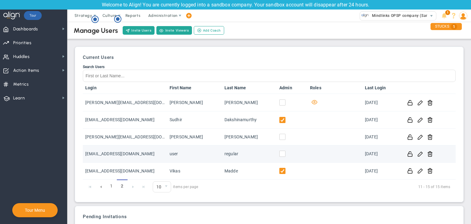
scroll to position [28, 0]
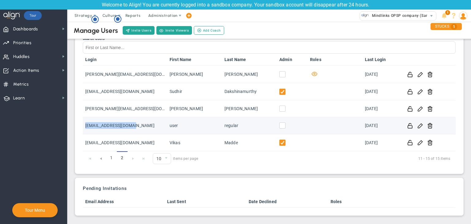
drag, startPoint x: 141, startPoint y: 126, endPoint x: 85, endPoint y: 124, distance: 56.1
click at [85, 124] on td "userregular@gmail.com" at bounding box center [125, 125] width 84 height 17
copy td "userregular@gmail.com"
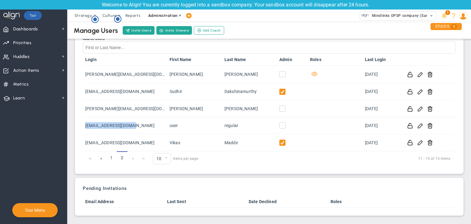
click at [174, 17] on span "Administration" at bounding box center [162, 15] width 29 height 5
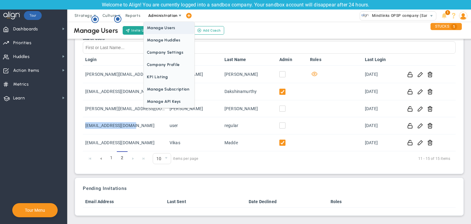
click at [166, 30] on span "Manage Users" at bounding box center [169, 28] width 50 height 12
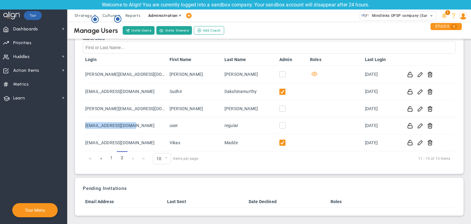
click at [162, 16] on span "Administration" at bounding box center [162, 15] width 29 height 5
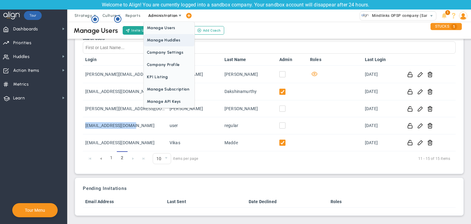
click at [168, 40] on span "Manage Huddles" at bounding box center [169, 40] width 50 height 12
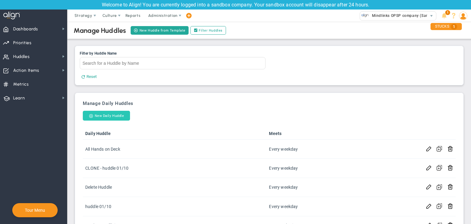
click at [119, 113] on button "New Daily Huddle" at bounding box center [106, 116] width 47 height 10
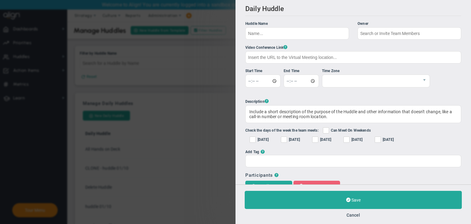
checkbox input "true"
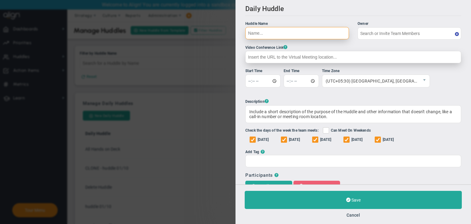
type input "[PERSON_NAME] A"
click at [284, 37] on input "Huddle Name Owner Chandrika A The Huddle Owner must be a member of the Huddle" at bounding box center [297, 33] width 104 height 12
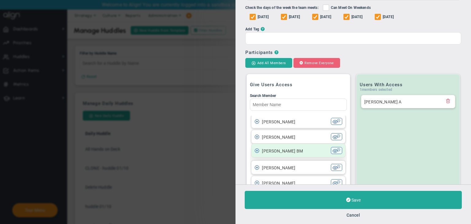
scroll to position [245, 0]
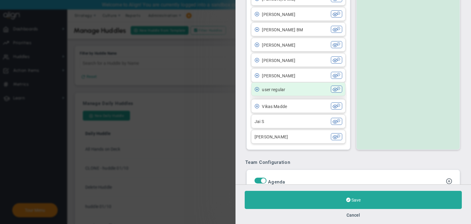
click at [304, 85] on li "user regular user regular" at bounding box center [298, 89] width 94 height 14
click at [307, 90] on div "user regular" at bounding box center [292, 89] width 76 height 7
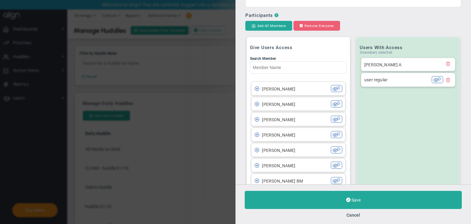
scroll to position [158, 0]
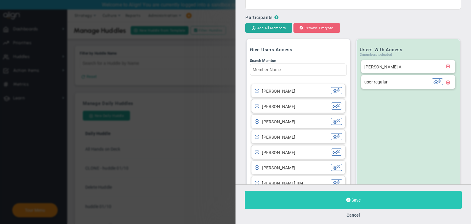
type input "test huddle"
click at [379, 194] on button "Save" at bounding box center [353, 200] width 217 height 18
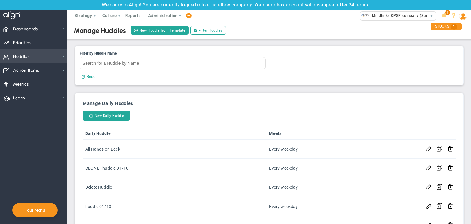
click at [53, 55] on span "Huddles Huddles" at bounding box center [33, 56] width 67 height 14
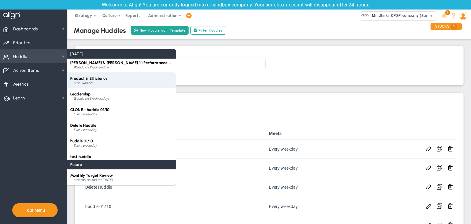
scroll to position [71, 0]
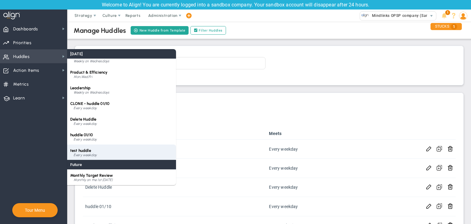
click at [91, 149] on span "test huddle" at bounding box center [80, 150] width 21 height 5
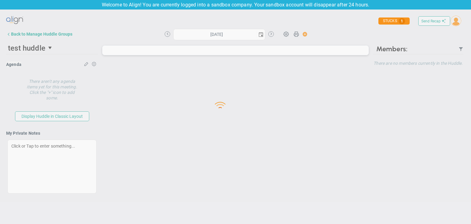
type input "[DATE]"
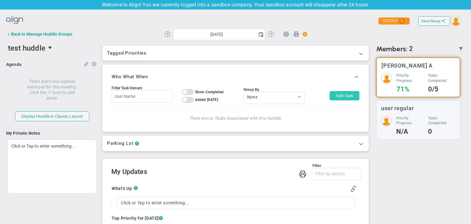
click at [340, 94] on button "Add Task" at bounding box center [345, 95] width 30 height 9
type input "[PERSON_NAME] A"
type input "[DATE]"
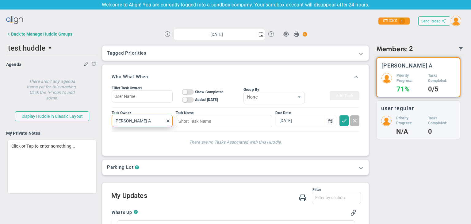
click at [164, 119] on input "[PERSON_NAME] A" at bounding box center [142, 121] width 61 height 12
click at [167, 120] on span at bounding box center [168, 120] width 5 height 5
click at [121, 120] on input "text" at bounding box center [142, 121] width 61 height 12
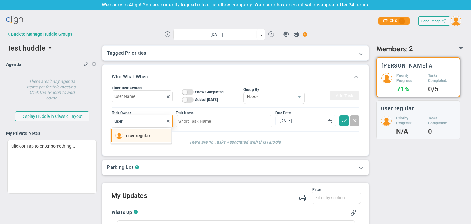
click at [139, 134] on span "user regular" at bounding box center [138, 135] width 24 height 4
type input "user regular"
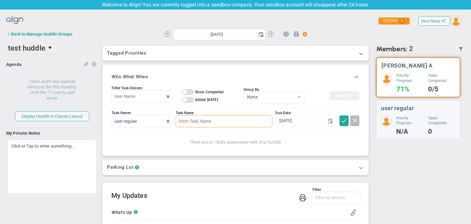
click at [228, 121] on input at bounding box center [224, 121] width 97 height 12
type input "testing 15"
click at [341, 123] on span at bounding box center [344, 120] width 6 height 6
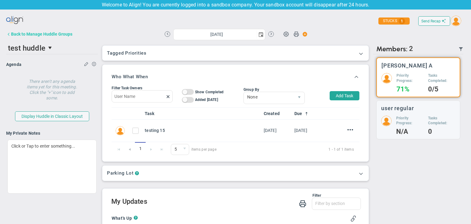
click at [52, 37] on button "Back to Manage Huddle Groups" at bounding box center [39, 34] width 66 height 12
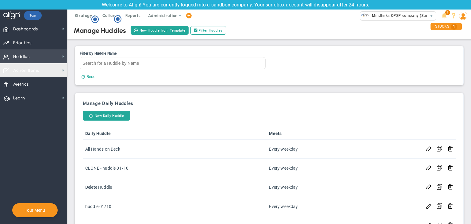
click at [42, 57] on span "Huddles Huddles" at bounding box center [33, 56] width 67 height 14
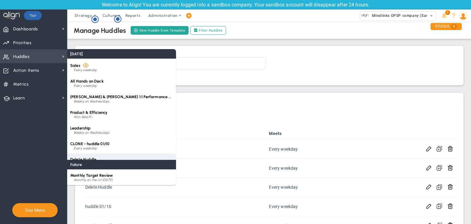
scroll to position [71, 0]
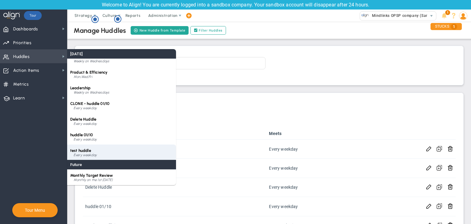
click at [93, 153] on div "Every weekday" at bounding box center [123, 155] width 99 height 4
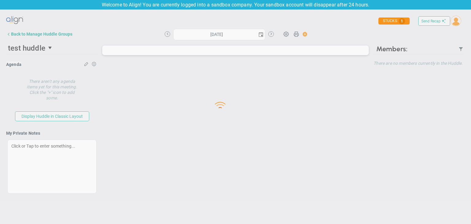
type input "[DATE]"
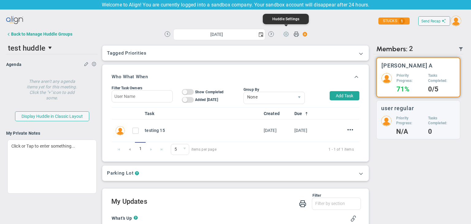
click at [284, 35] on span at bounding box center [286, 34] width 12 height 12
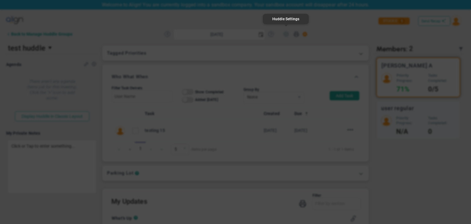
checkbox input "false"
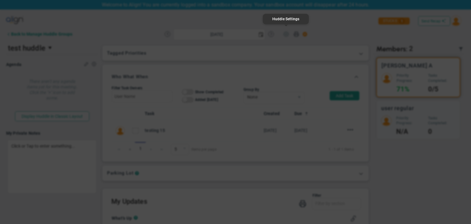
checkbox input "false"
type input "test huddle"
checkbox input "true"
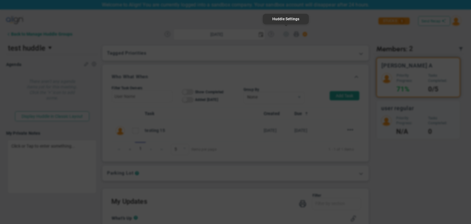
checkbox input "true"
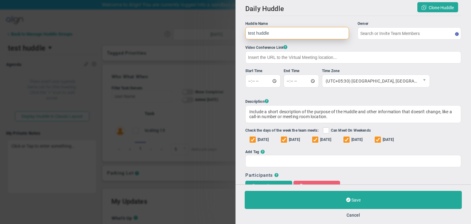
type input "[PERSON_NAME] A"
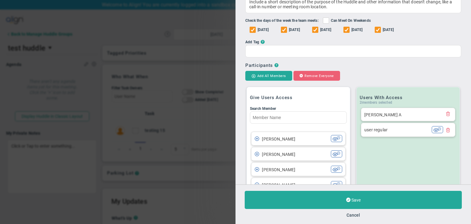
scroll to position [184, 0]
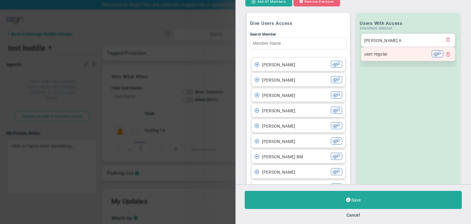
click at [445, 54] on span at bounding box center [447, 54] width 5 height 5
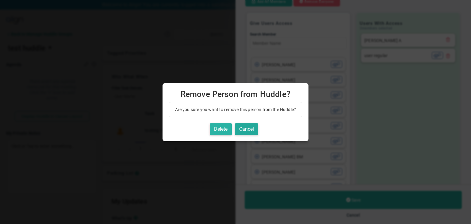
click at [227, 129] on button "Delete" at bounding box center [221, 129] width 22 height 12
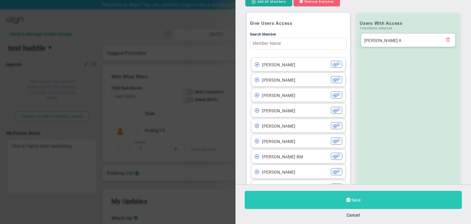
click at [351, 200] on span "Save" at bounding box center [355, 199] width 9 height 5
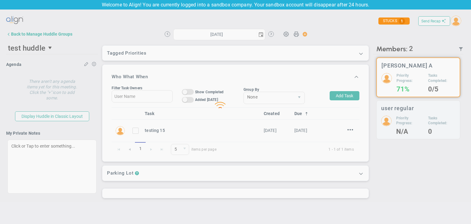
type input "[DATE]"
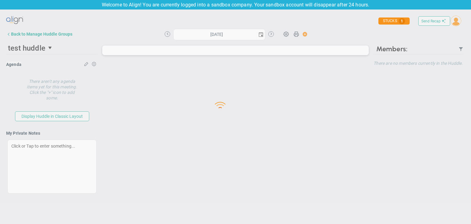
type input "[DATE]"
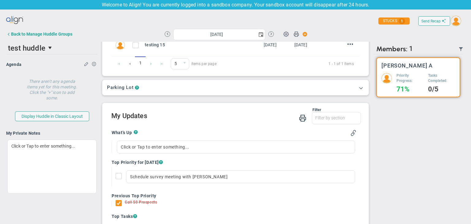
scroll to position [31, 0]
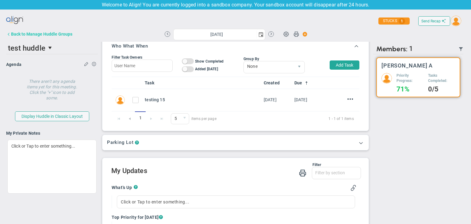
click at [21, 34] on div "Back to Manage Huddle Groups" at bounding box center [41, 34] width 61 height 5
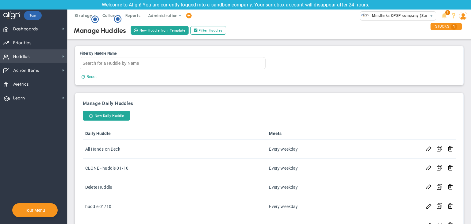
click at [29, 55] on span "Huddles" at bounding box center [21, 56] width 17 height 13
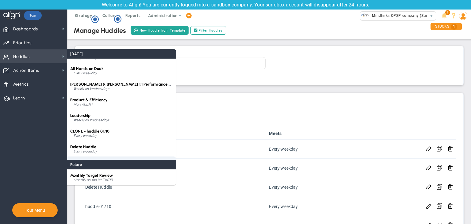
scroll to position [71, 0]
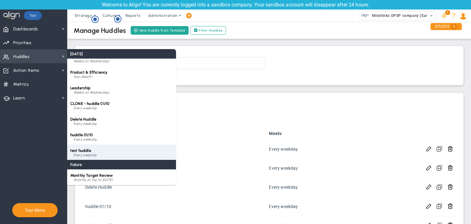
click at [101, 151] on div "test huddle Every weekday" at bounding box center [121, 152] width 109 height 16
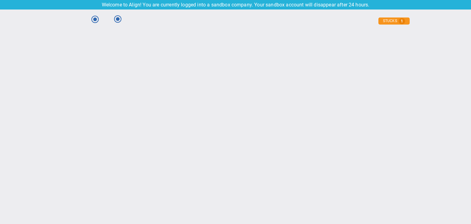
type input "[DATE]"
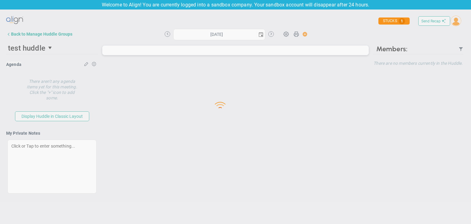
type input "[DATE]"
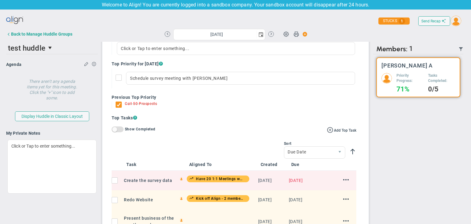
scroll to position [337, 0]
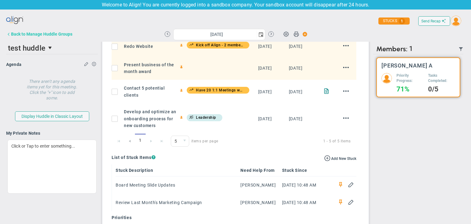
click at [49, 38] on button "Back to Manage Huddle Groups" at bounding box center [39, 34] width 66 height 12
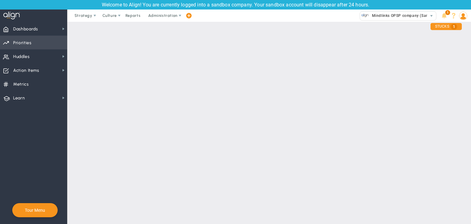
checkbox input "true"
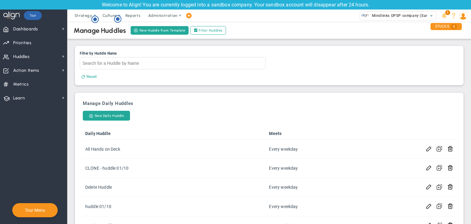
click at [462, 16] on img at bounding box center [463, 16] width 8 height 8
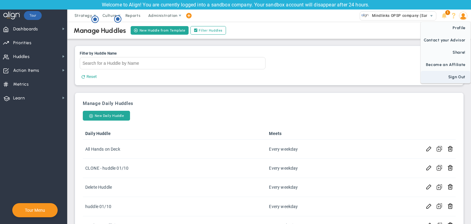
click at [460, 72] on span "Sign Out" at bounding box center [446, 77] width 50 height 12
